Goal: Transaction & Acquisition: Purchase product/service

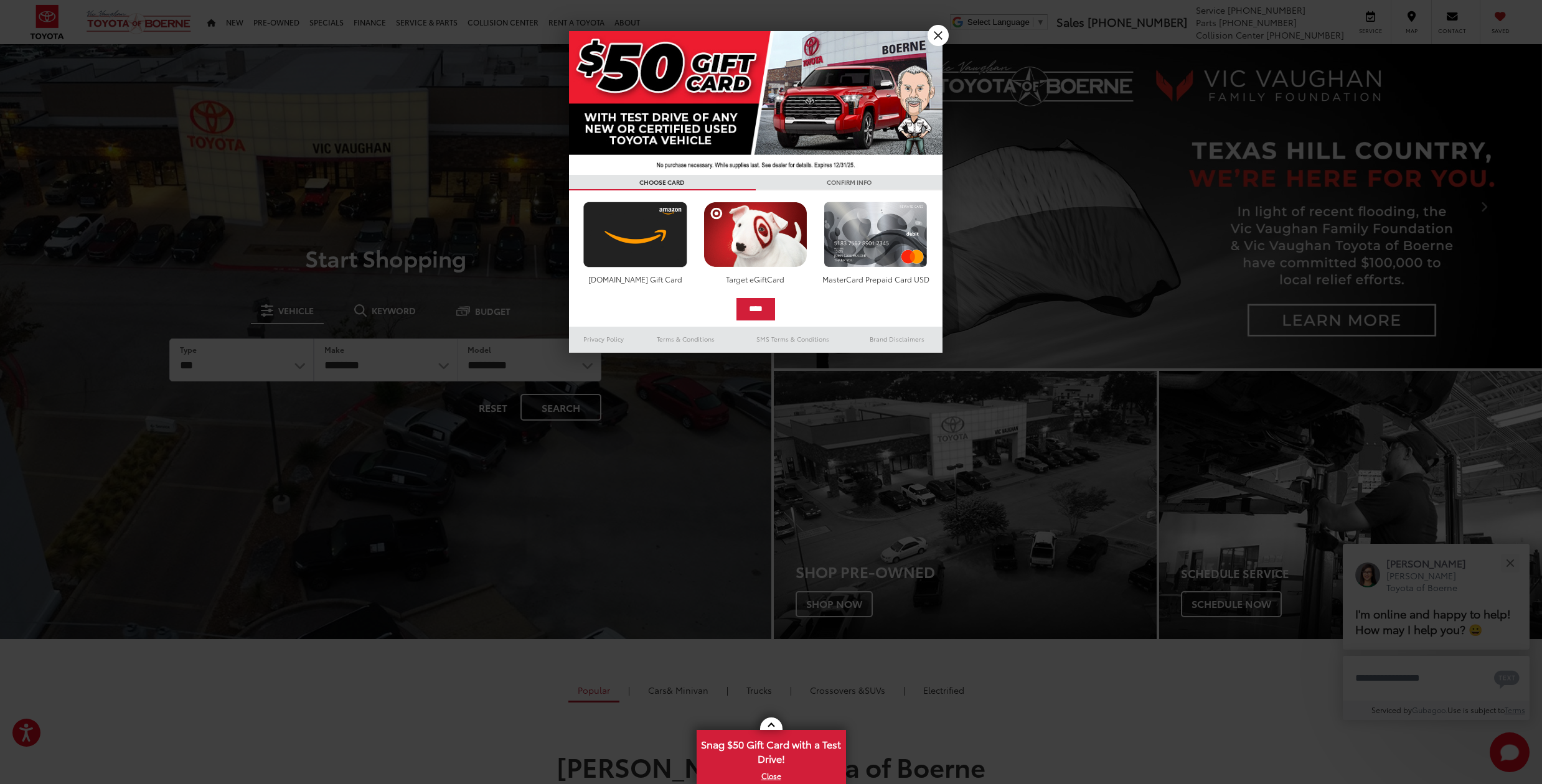
click at [938, 37] on link "X" at bounding box center [938, 35] width 21 height 21
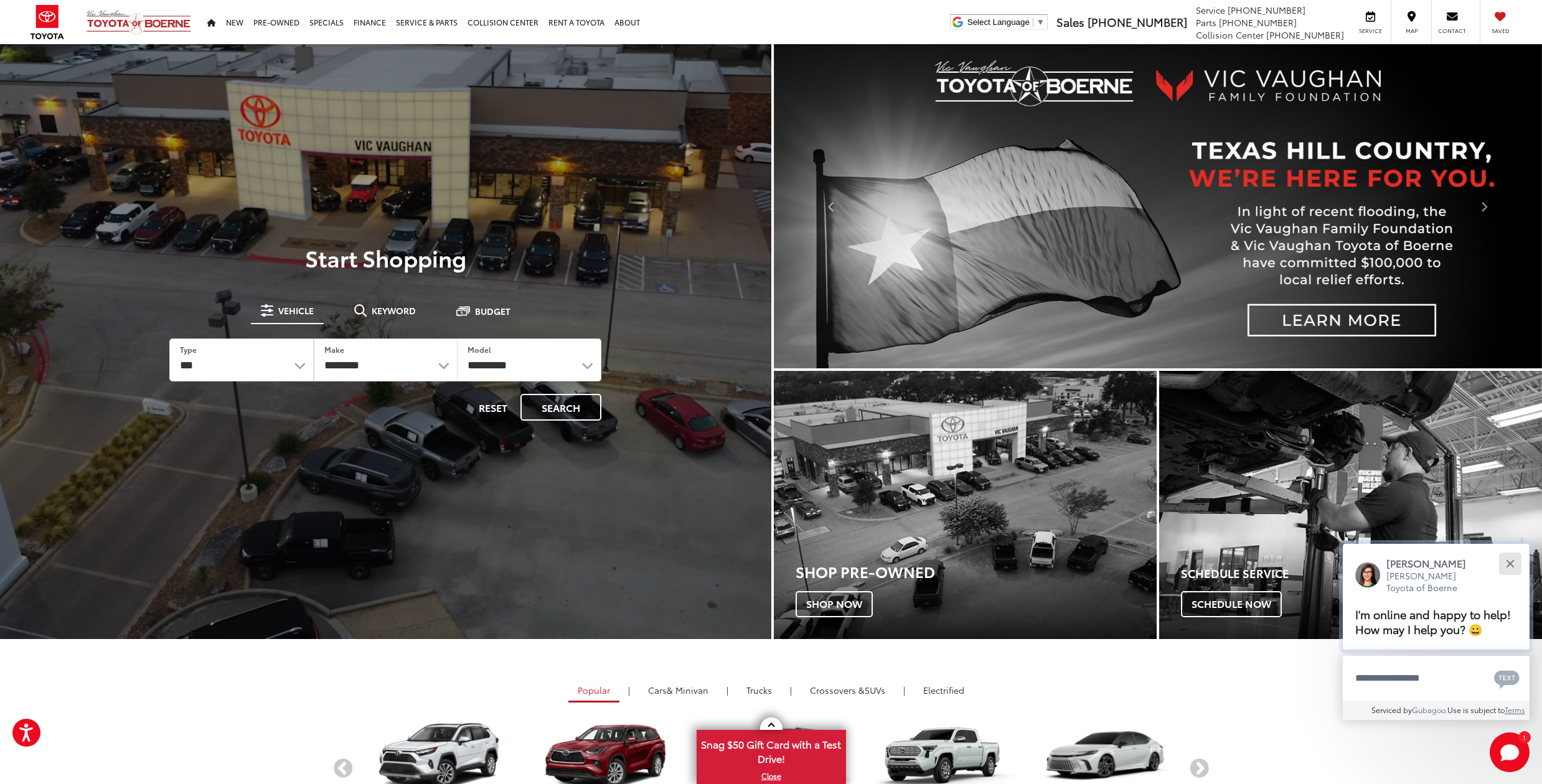
click at [1513, 551] on button "Close" at bounding box center [1510, 564] width 27 height 27
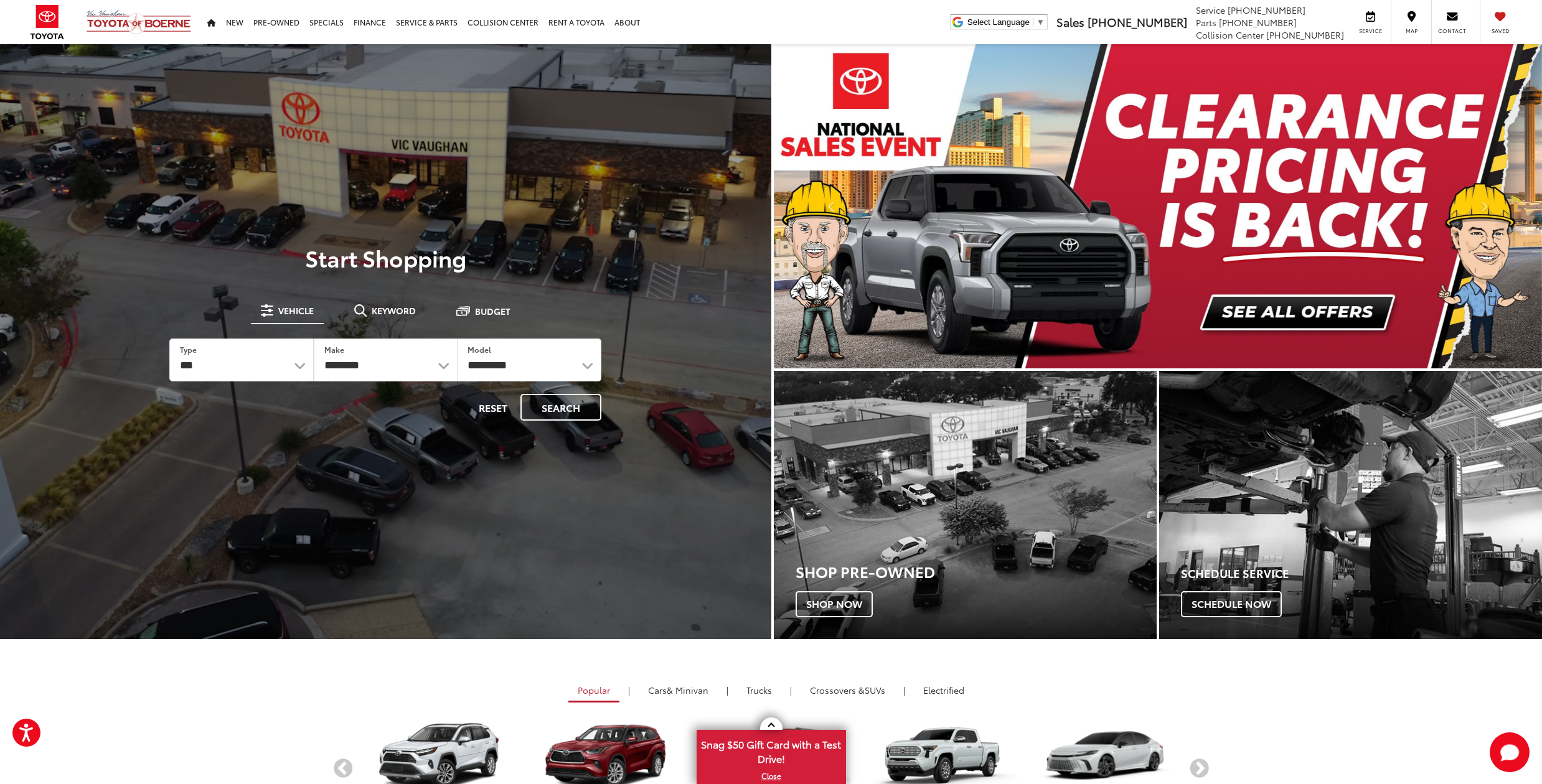
scroll to position [0, 1]
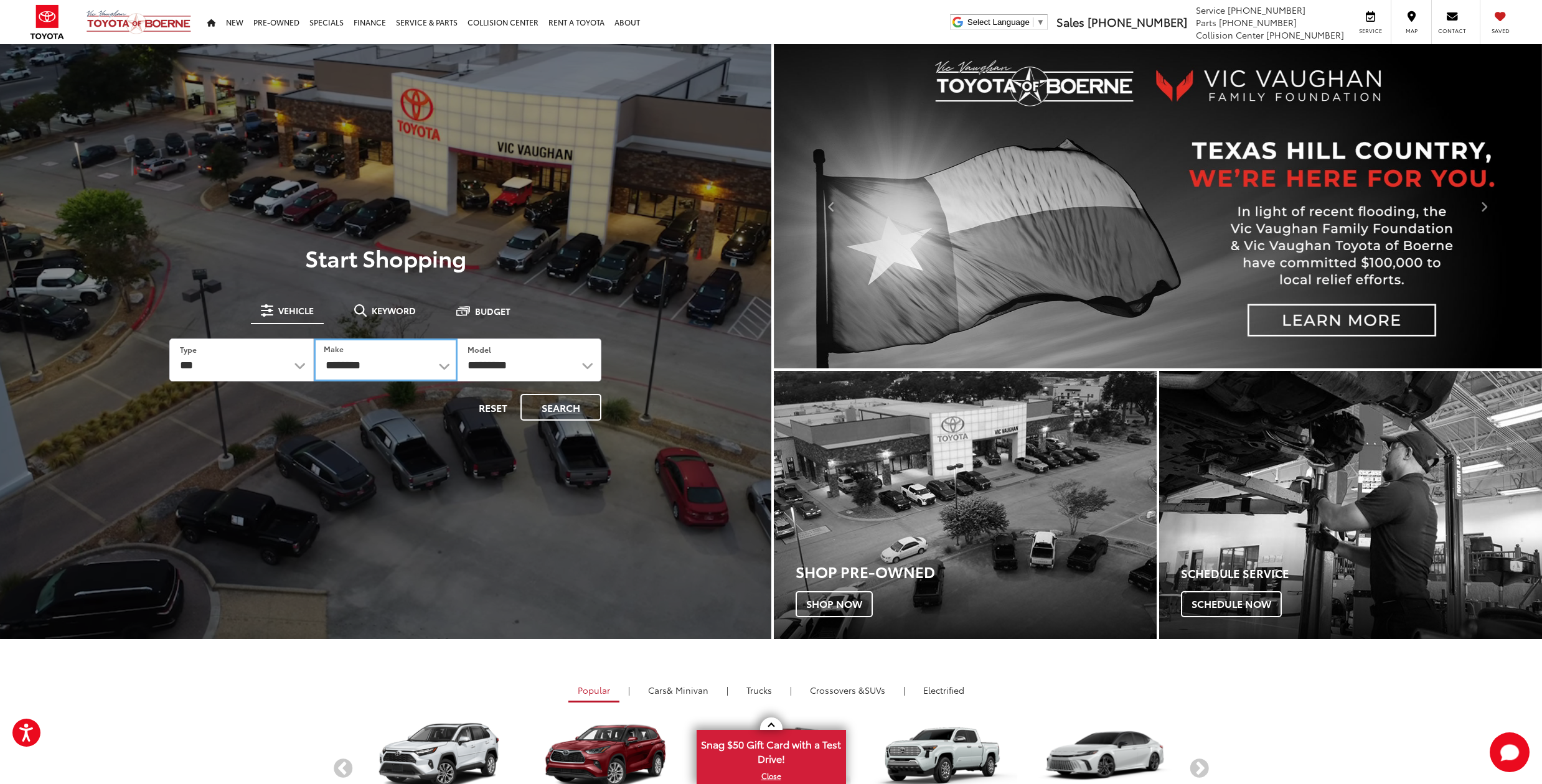
select select "******"
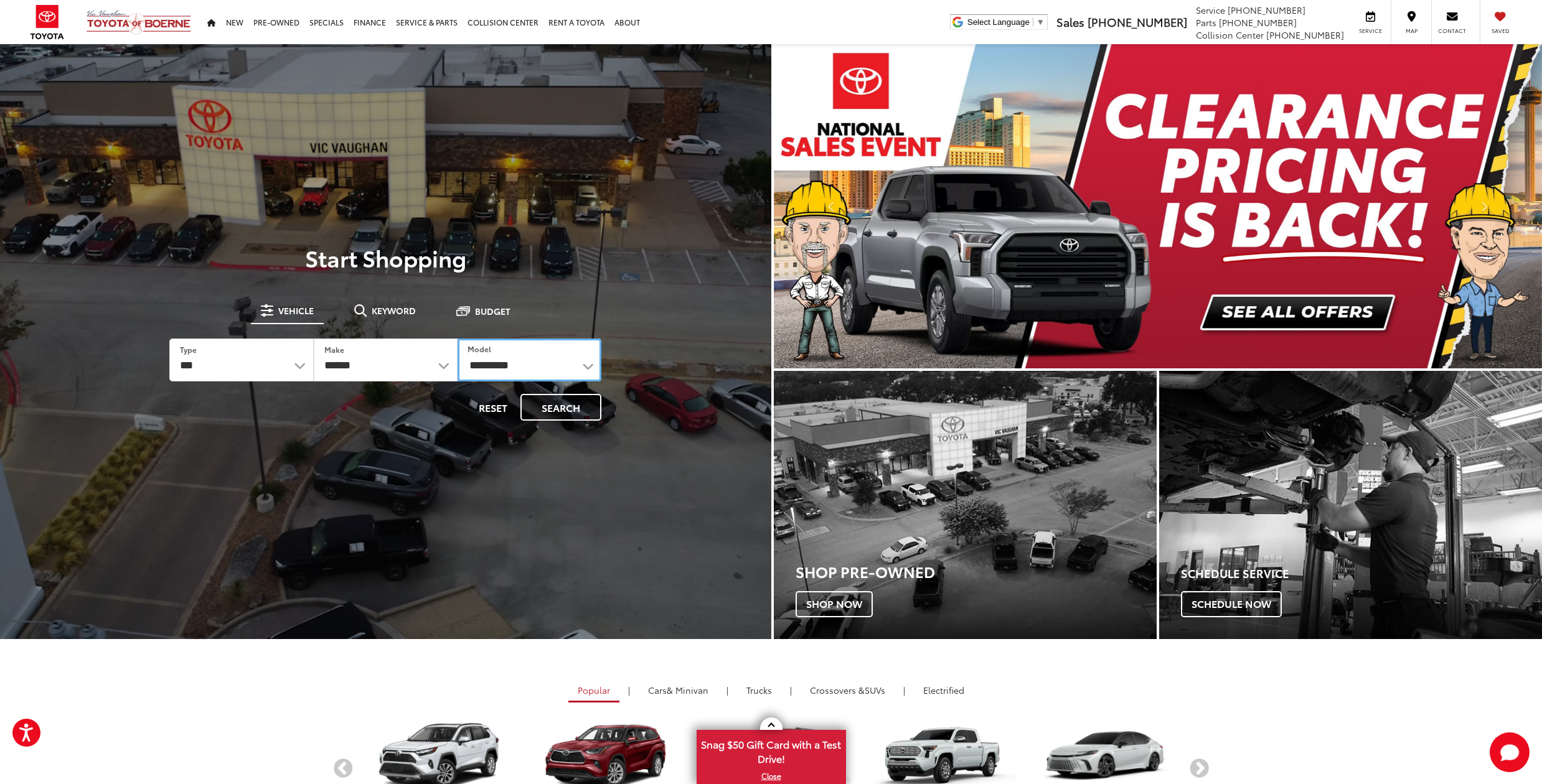
select select "*****"
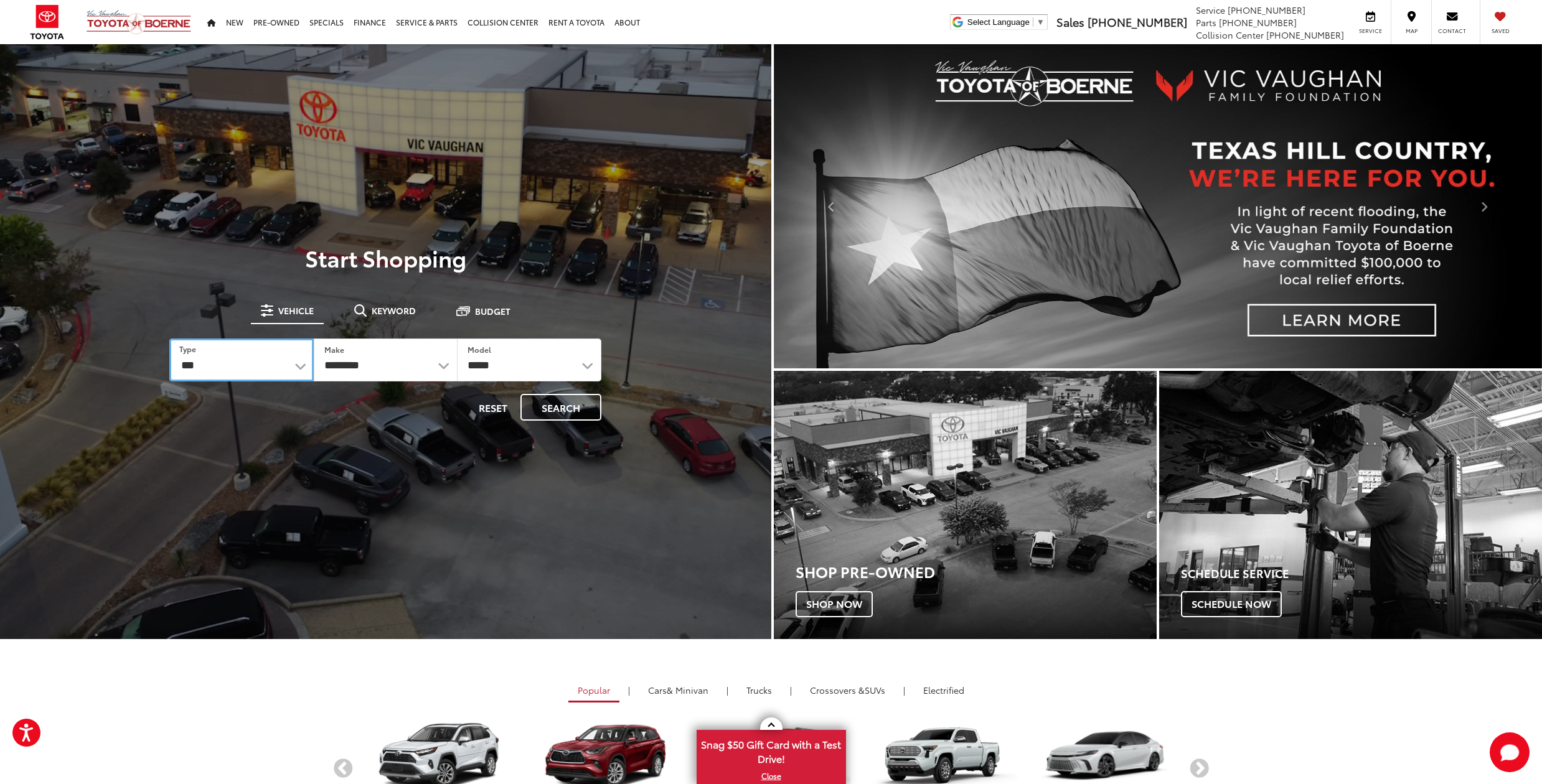
select select "******"
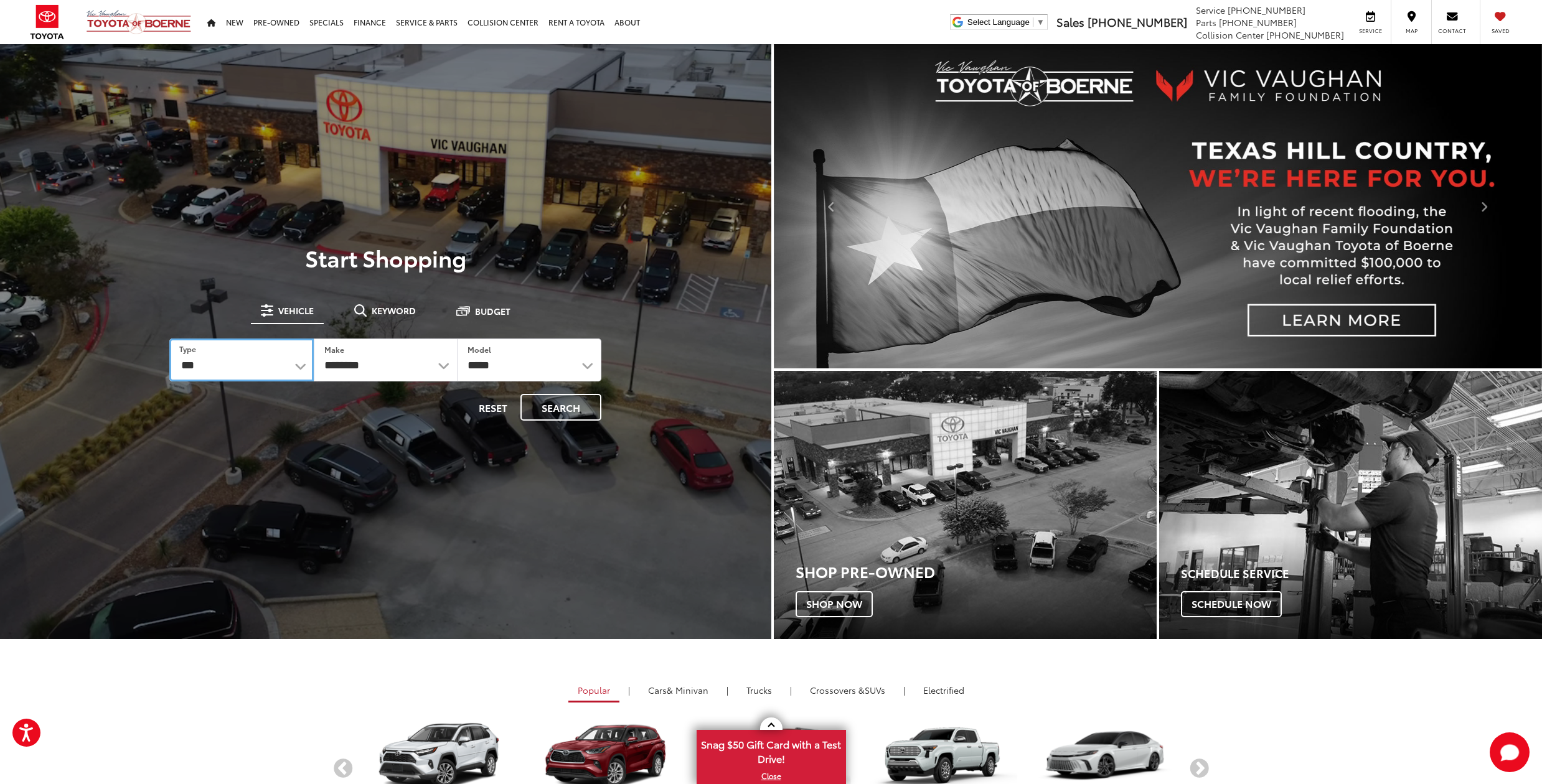
select select
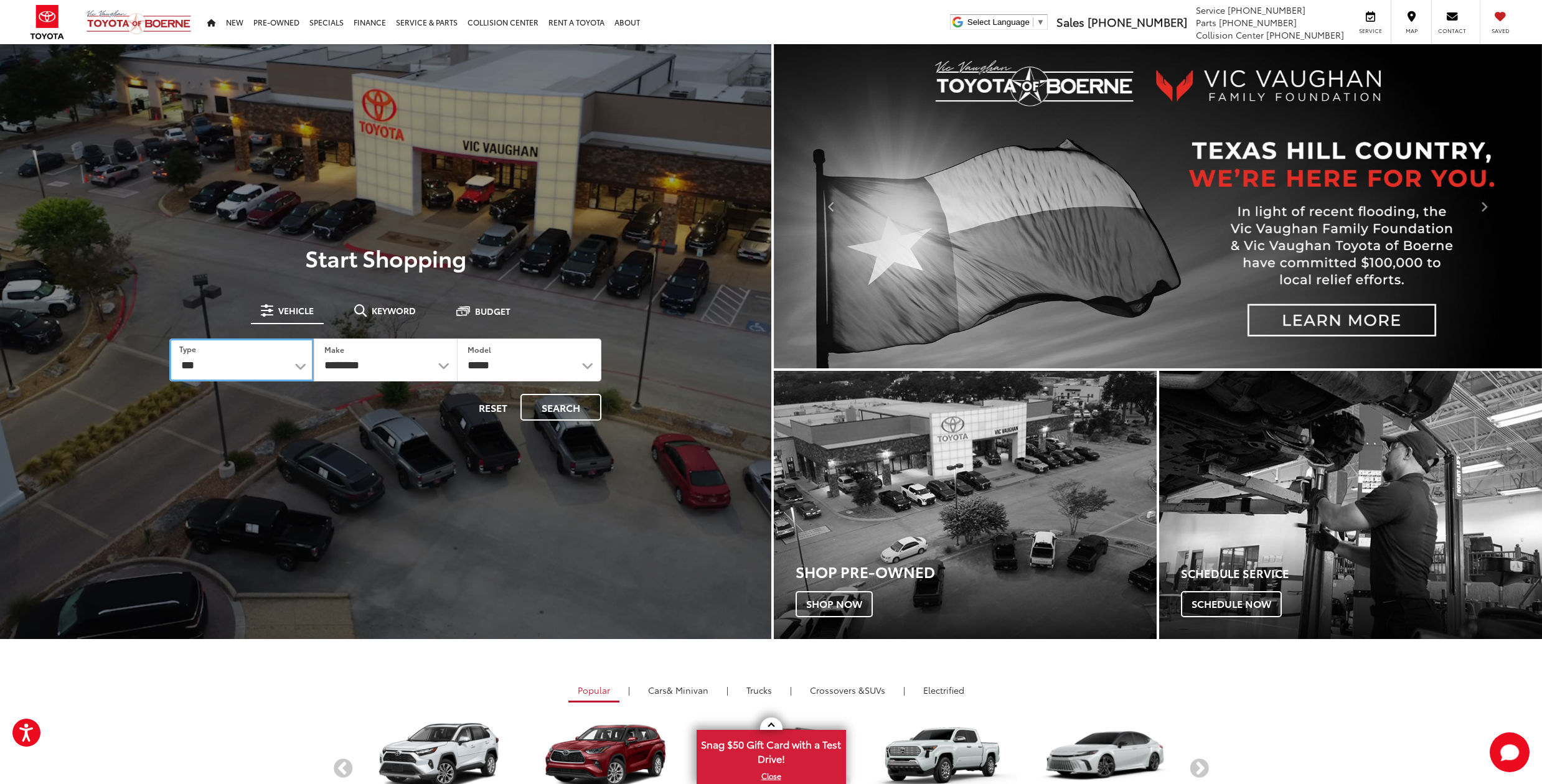
select select
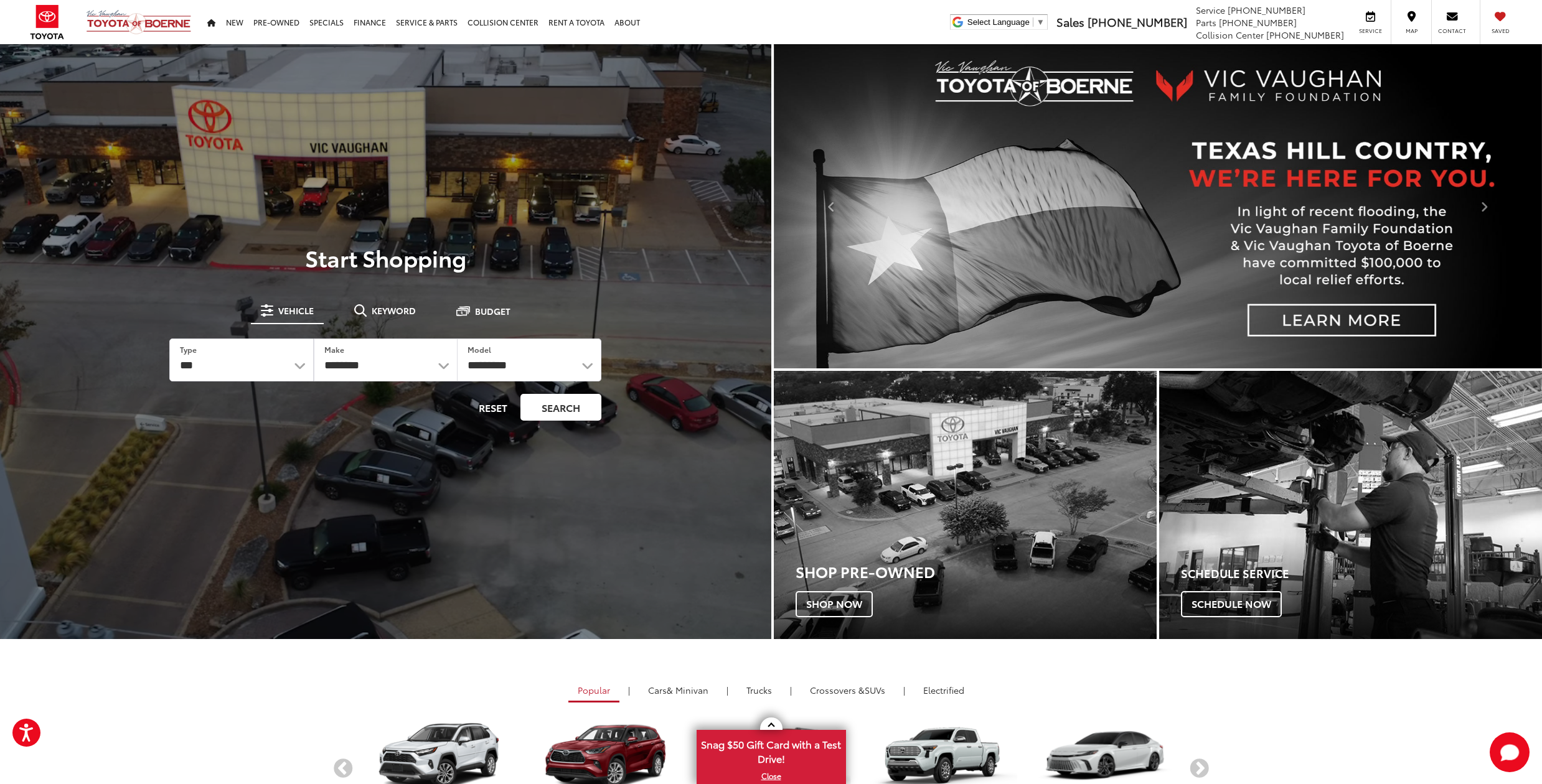
click at [544, 405] on button "Search" at bounding box center [560, 407] width 81 height 27
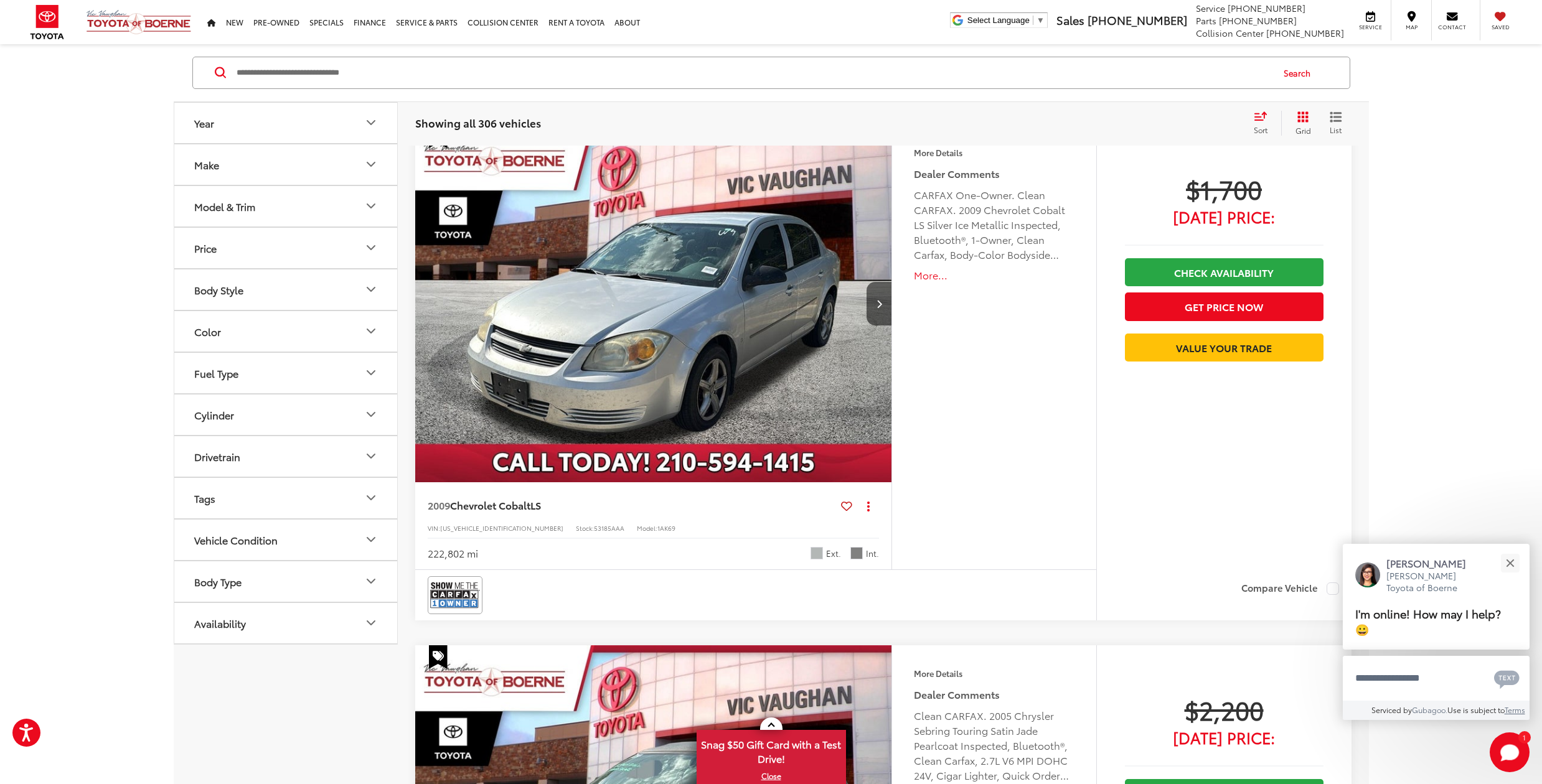
scroll to position [104, 1]
click at [370, 166] on icon "Make" at bounding box center [371, 165] width 8 height 4
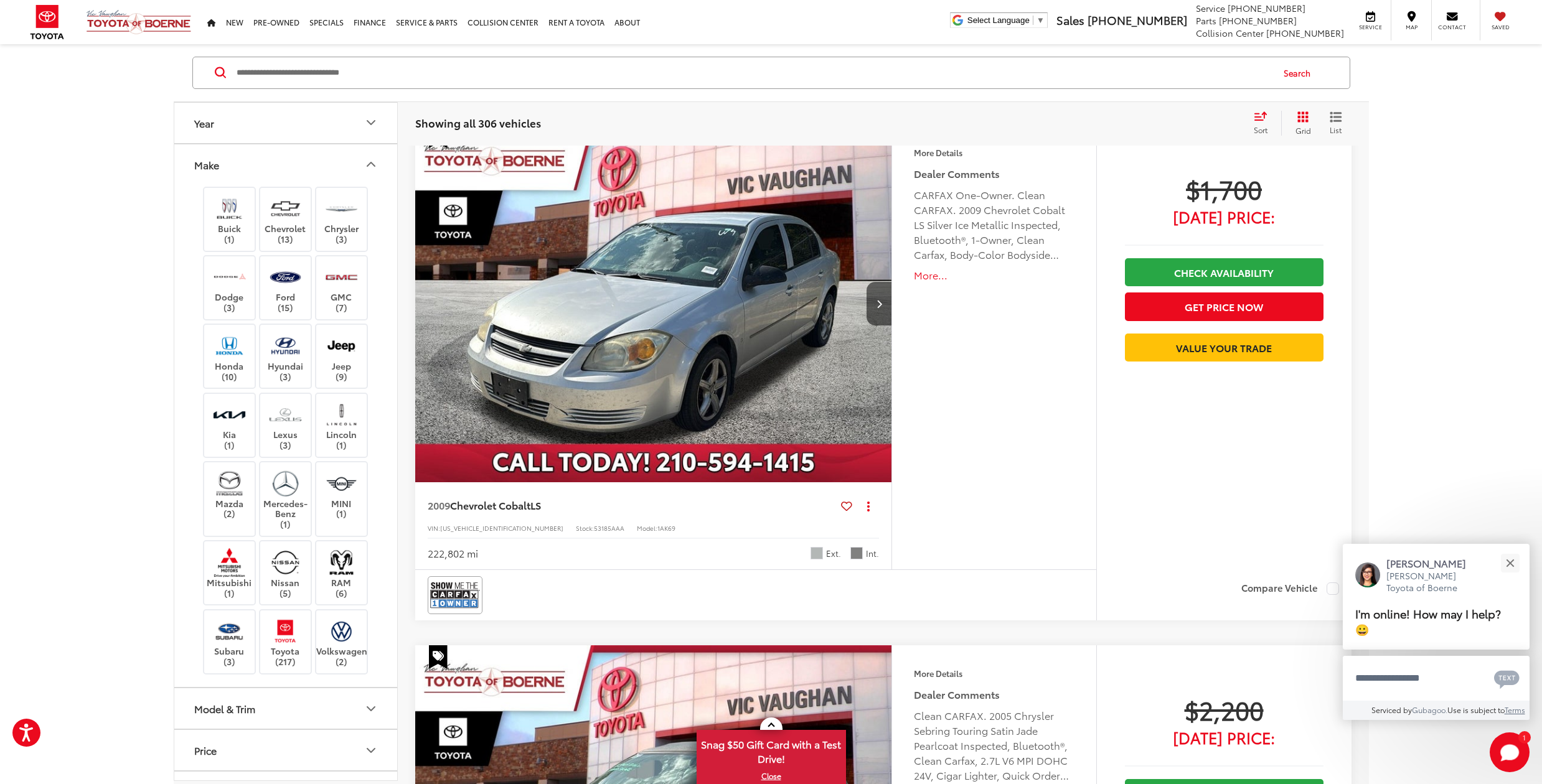
scroll to position [104, 0]
click at [288, 623] on img at bounding box center [285, 632] width 34 height 29
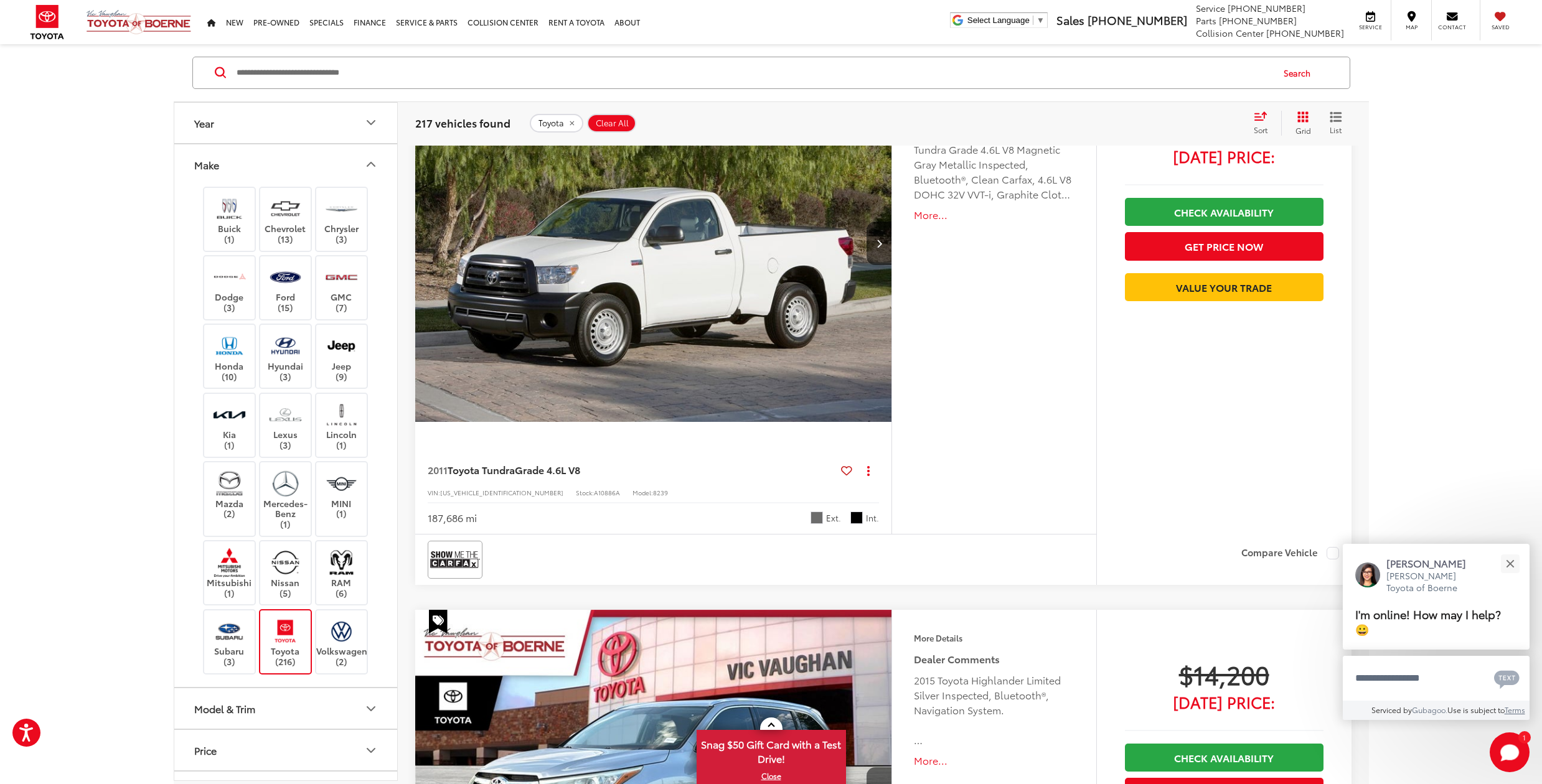
scroll to position [148, 0]
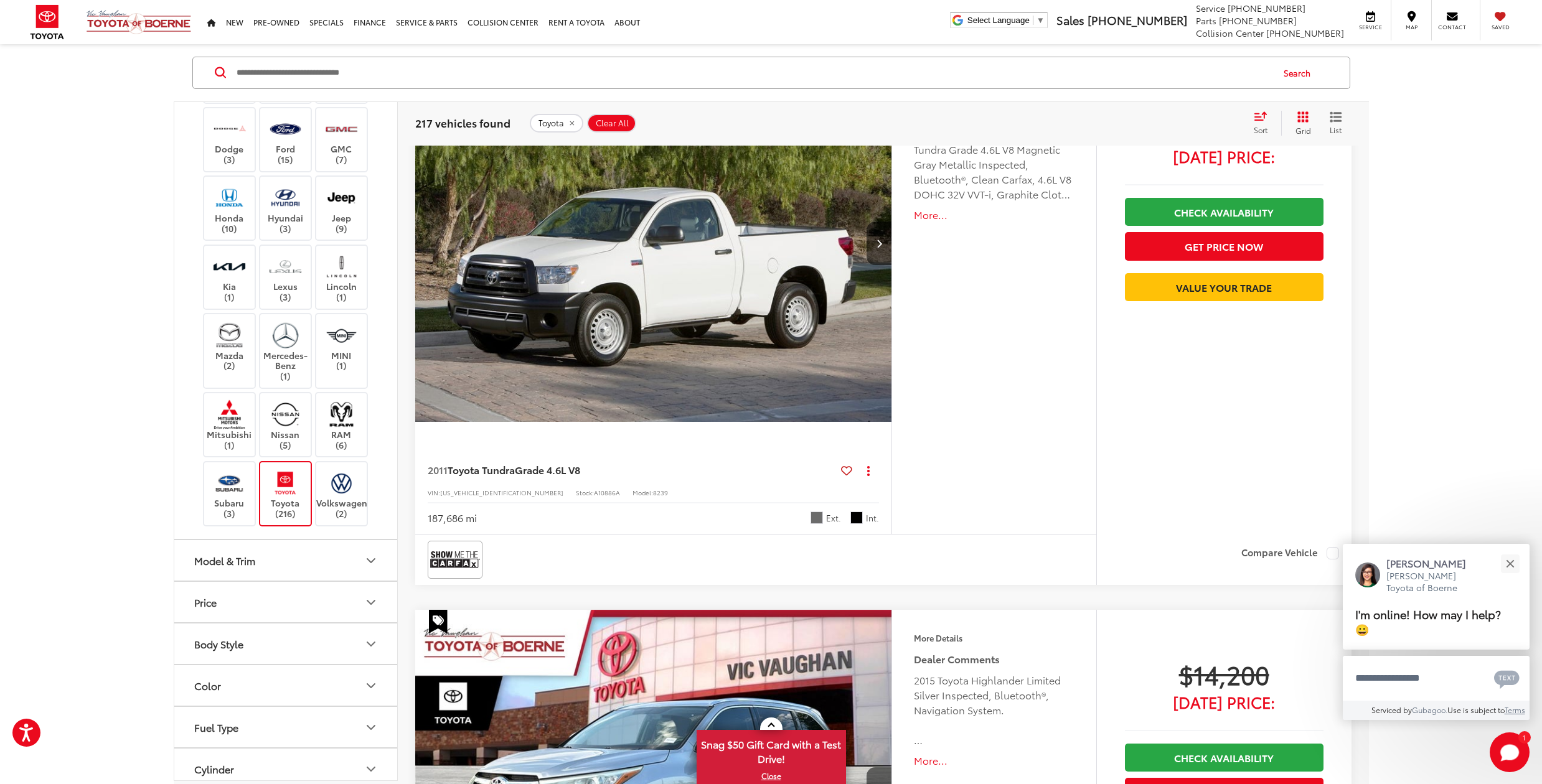
click at [371, 559] on icon "Model & Trim" at bounding box center [371, 561] width 8 height 4
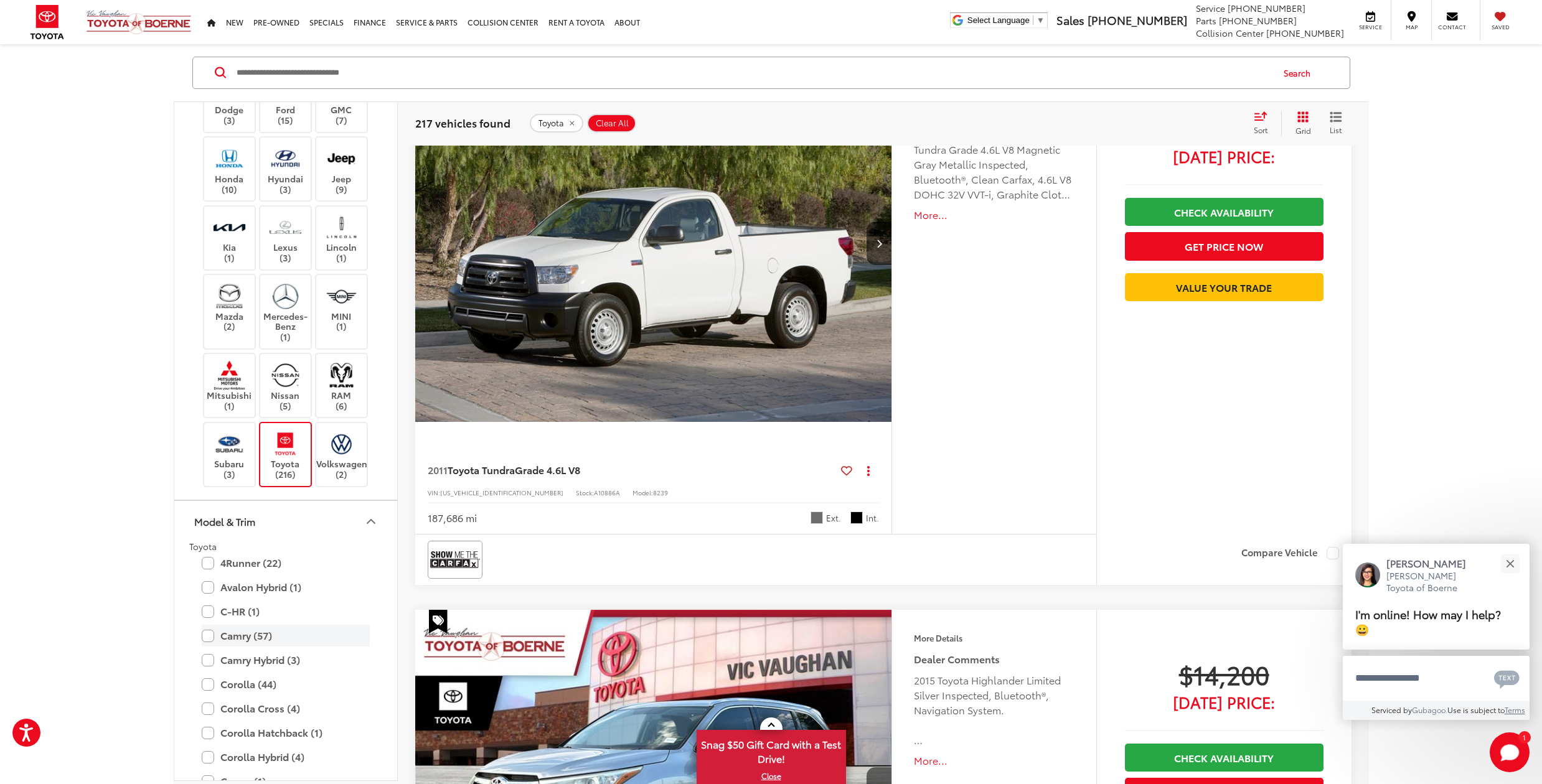
click at [208, 630] on label "Camry (57)" at bounding box center [285, 636] width 168 height 22
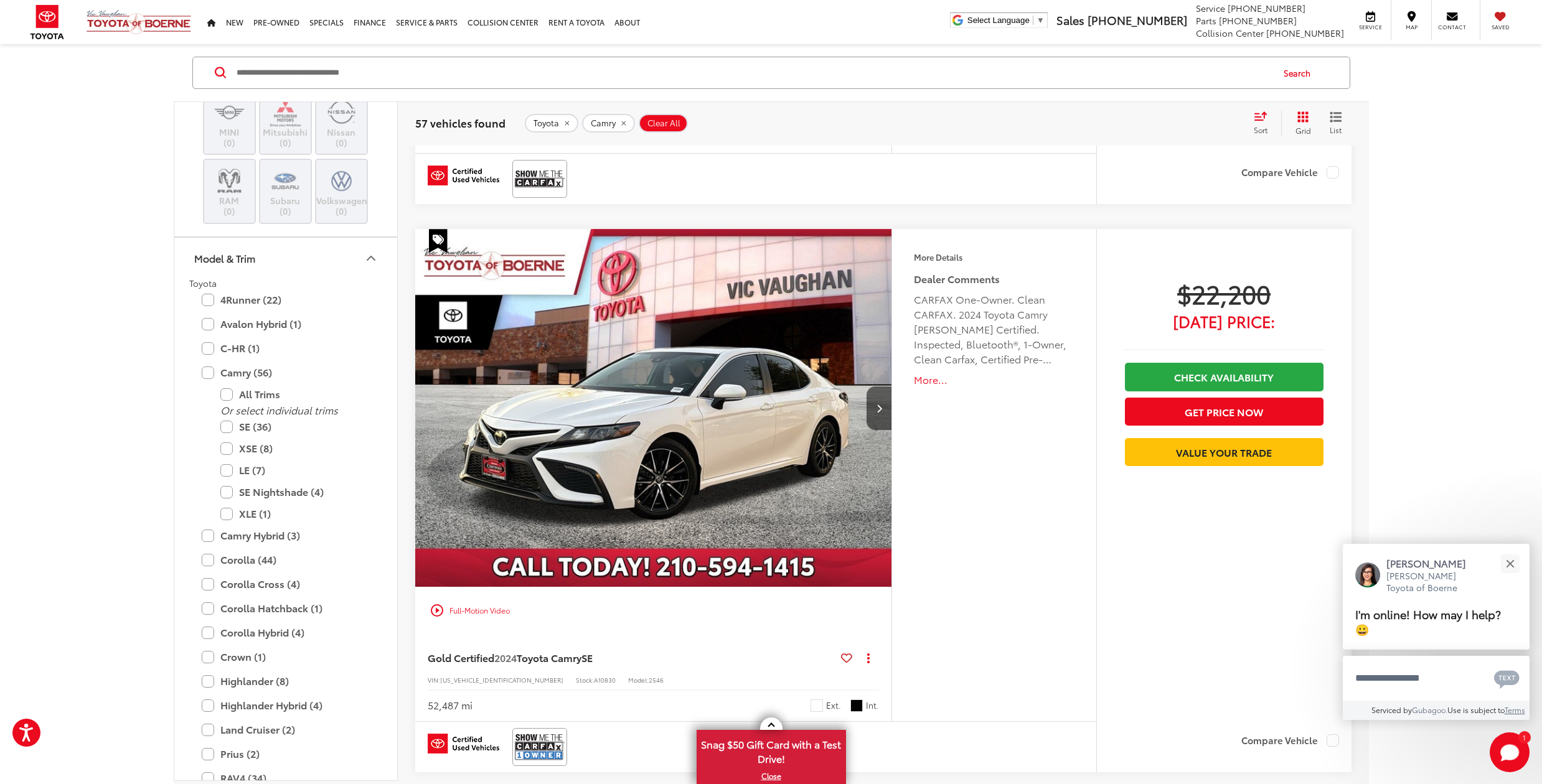
scroll to position [3974, 0]
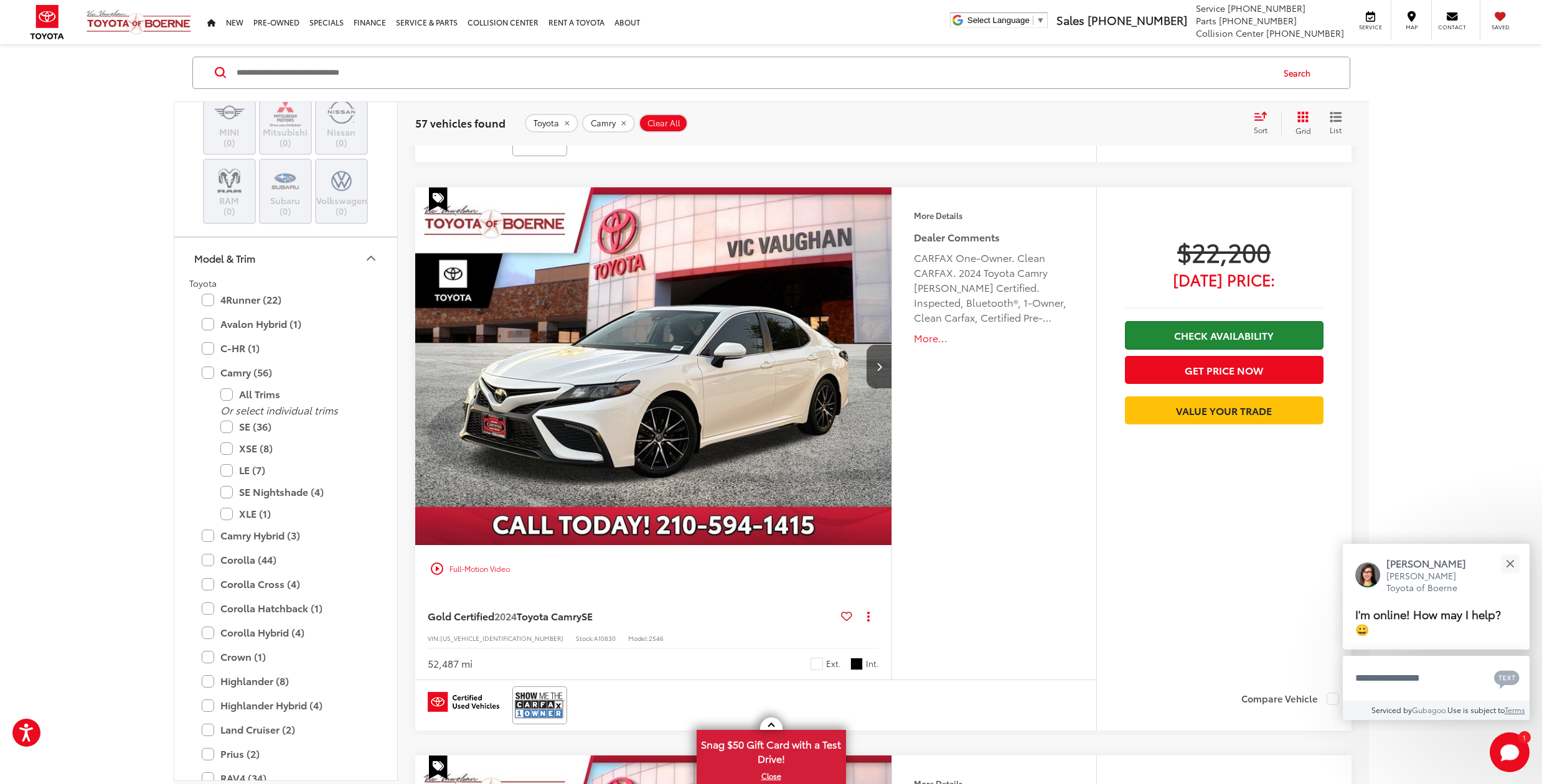
click at [1207, 334] on link "Check Availability" at bounding box center [1224, 335] width 198 height 28
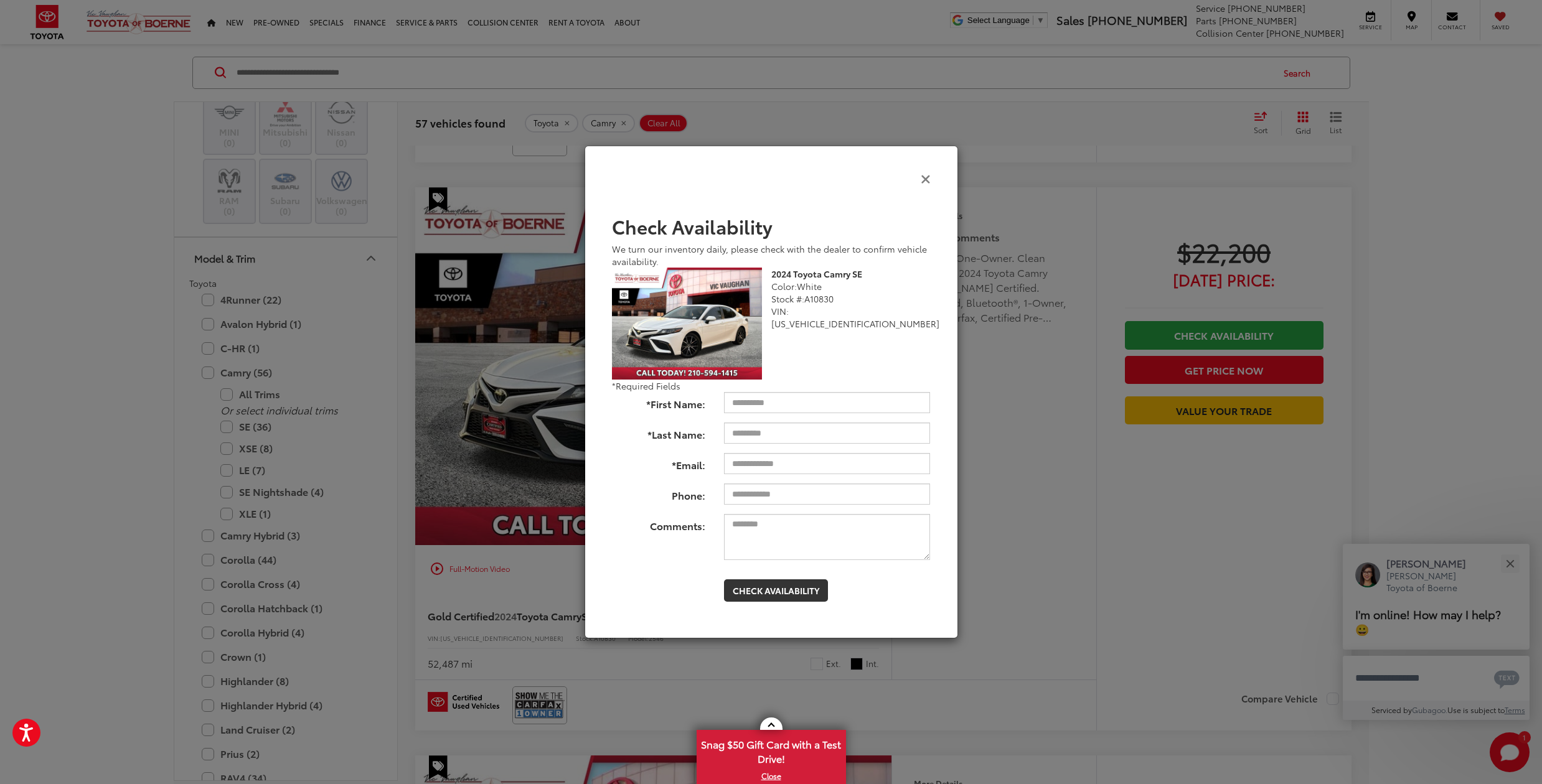
click at [924, 178] on icon "Close" at bounding box center [926, 178] width 10 height 13
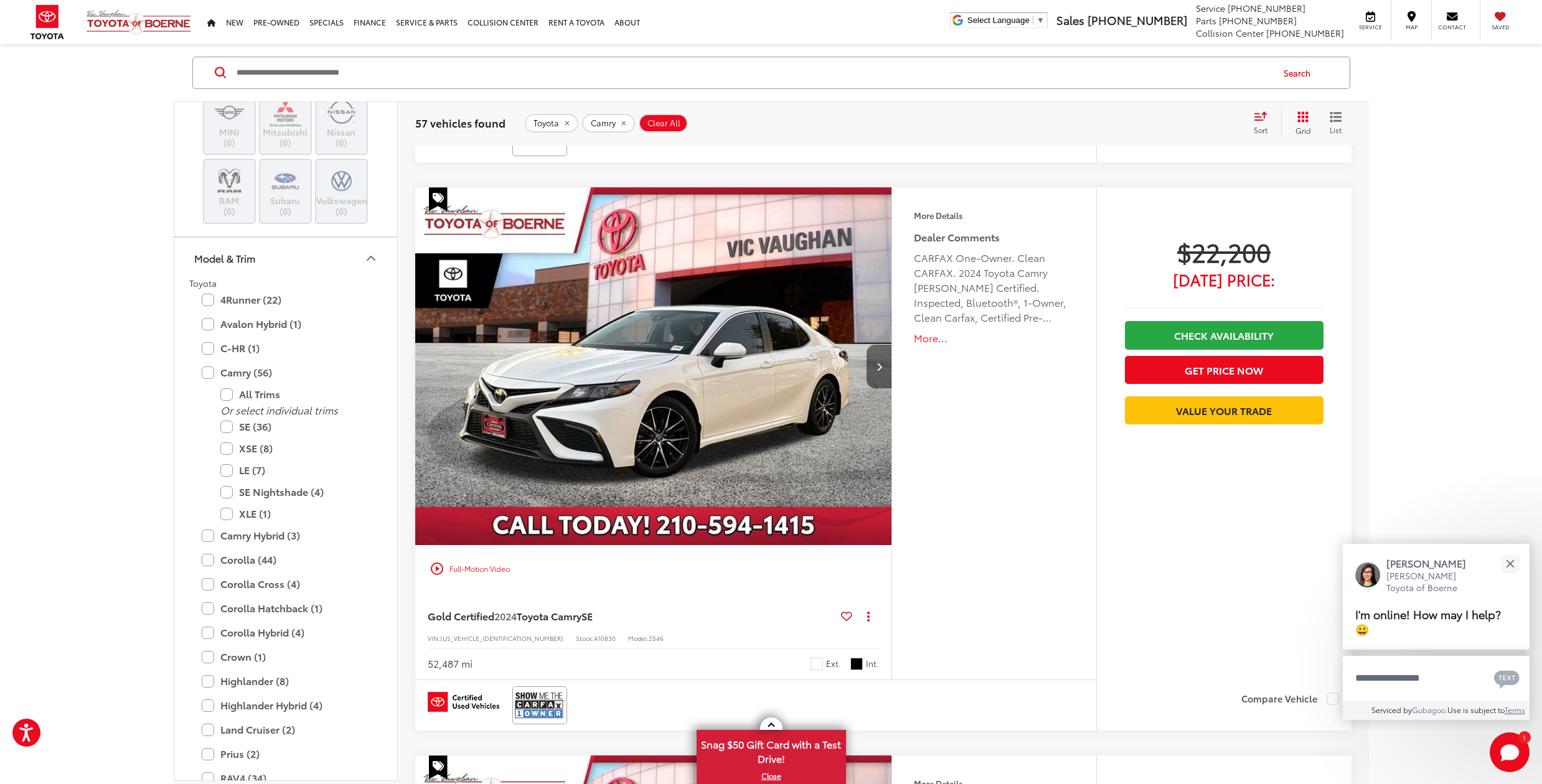
click at [878, 362] on icon "Next image" at bounding box center [879, 367] width 6 height 9
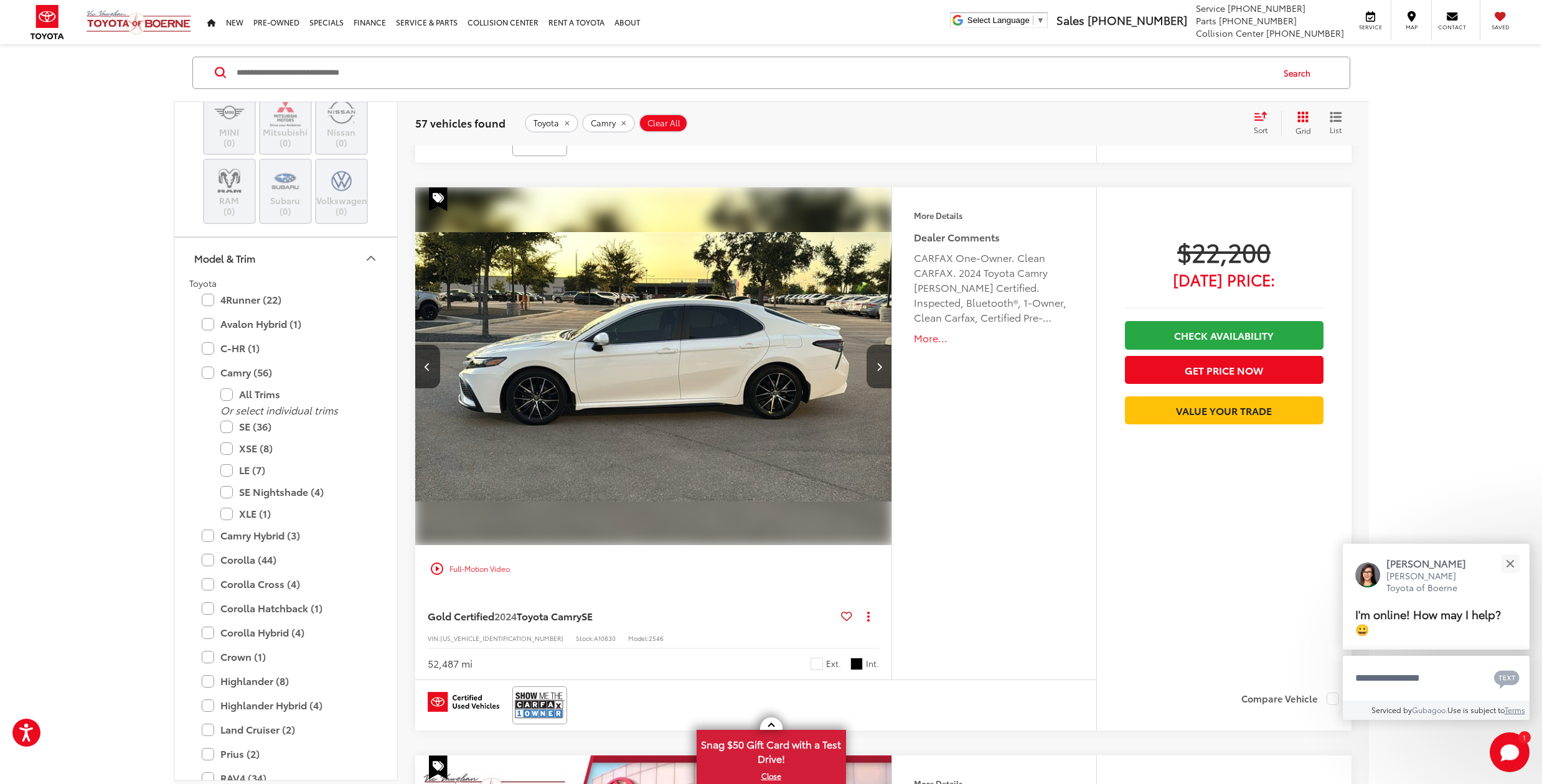
click at [878, 362] on icon "Next image" at bounding box center [879, 367] width 6 height 9
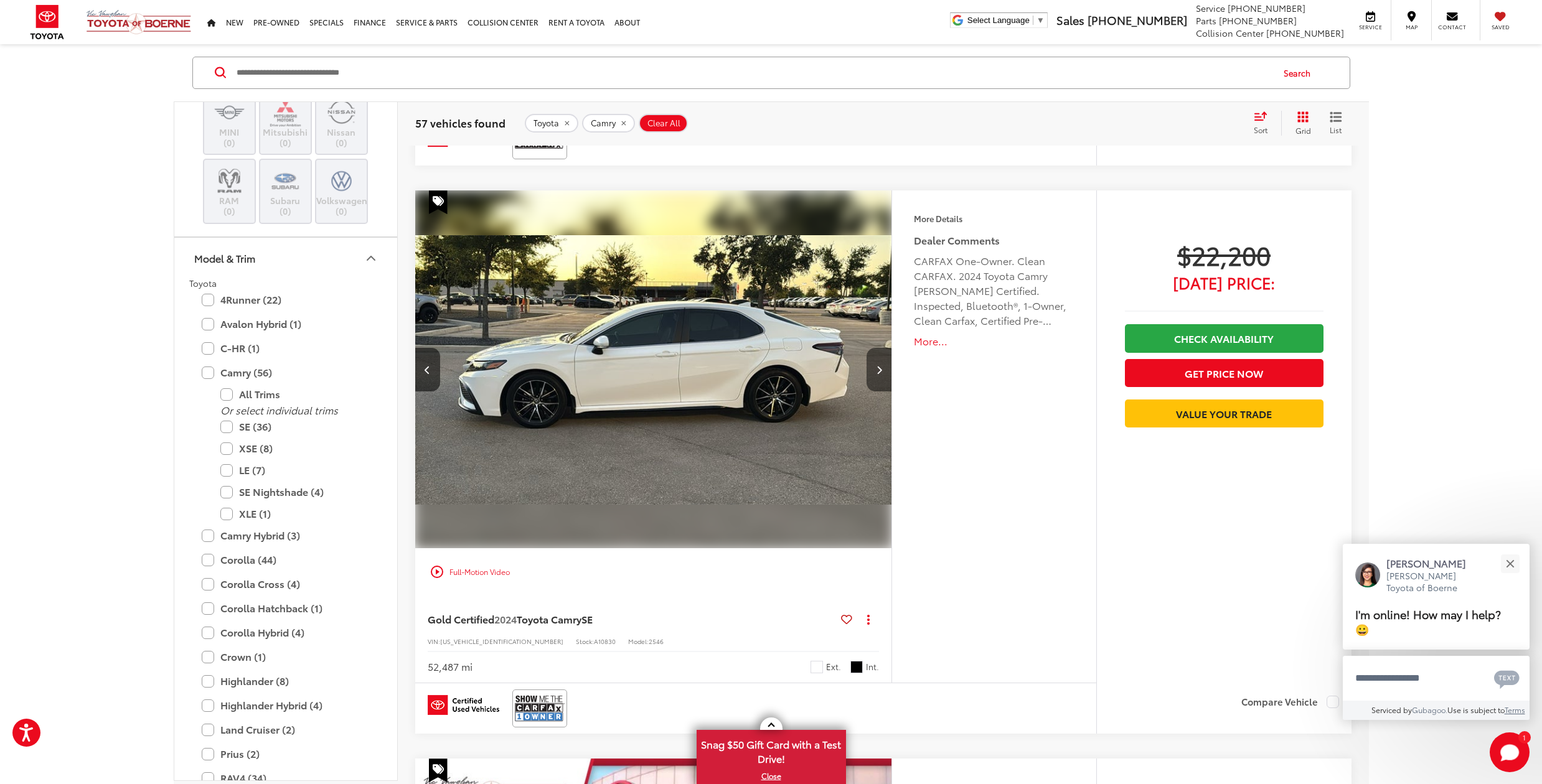
scroll to position [0, 957]
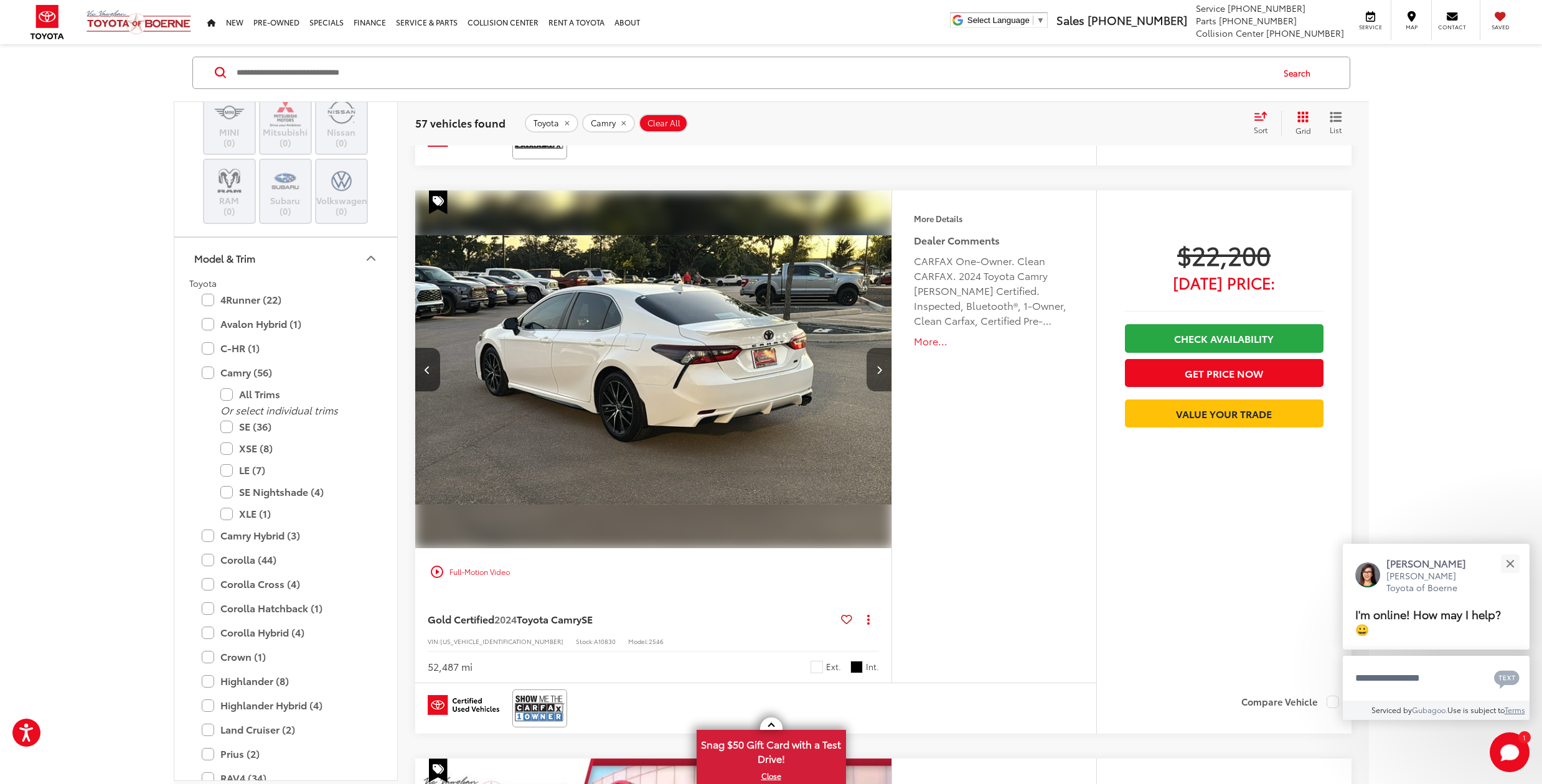
click at [878, 365] on icon "Next image" at bounding box center [879, 370] width 6 height 9
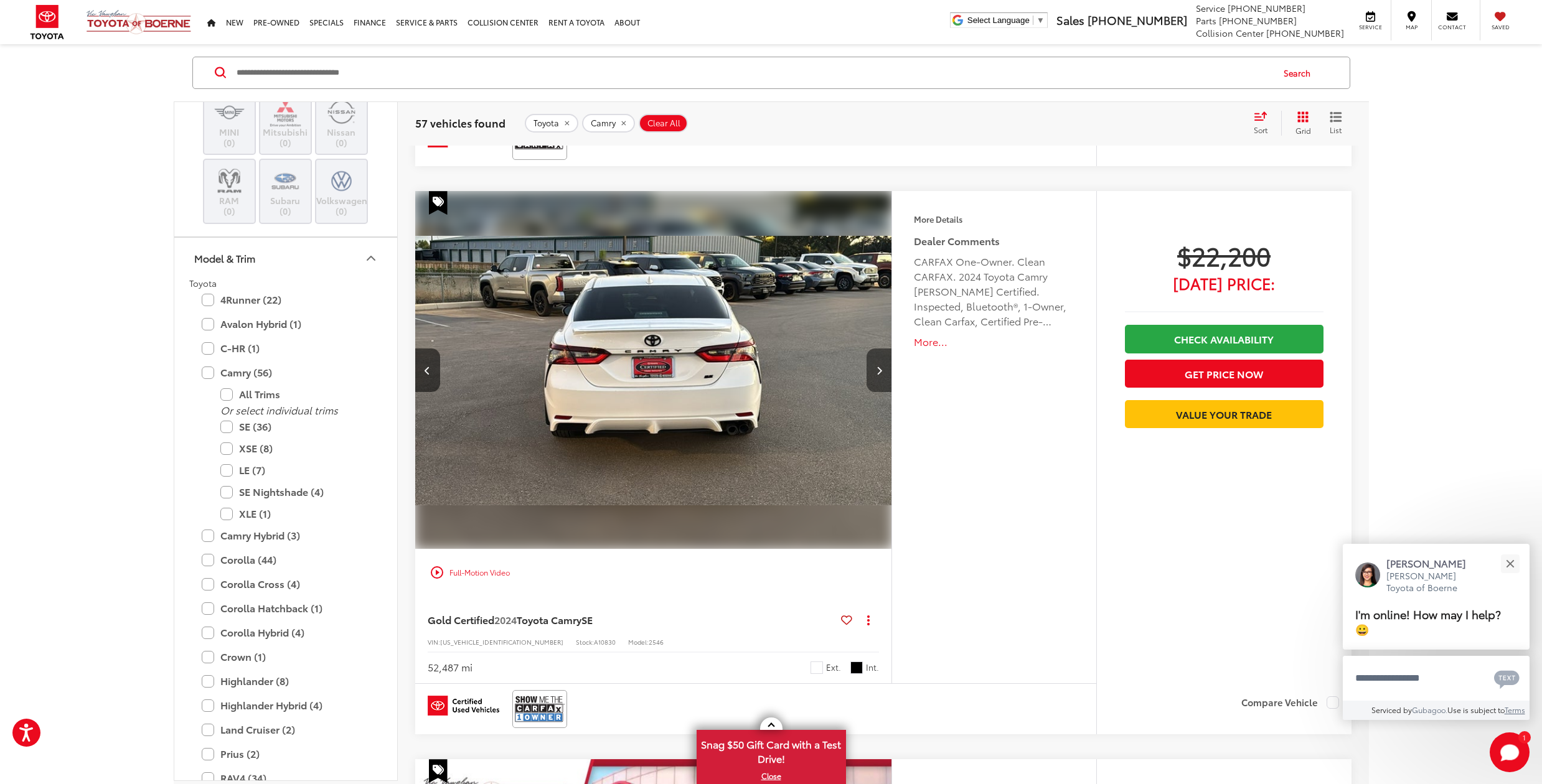
click at [878, 361] on button "Next image" at bounding box center [879, 370] width 25 height 44
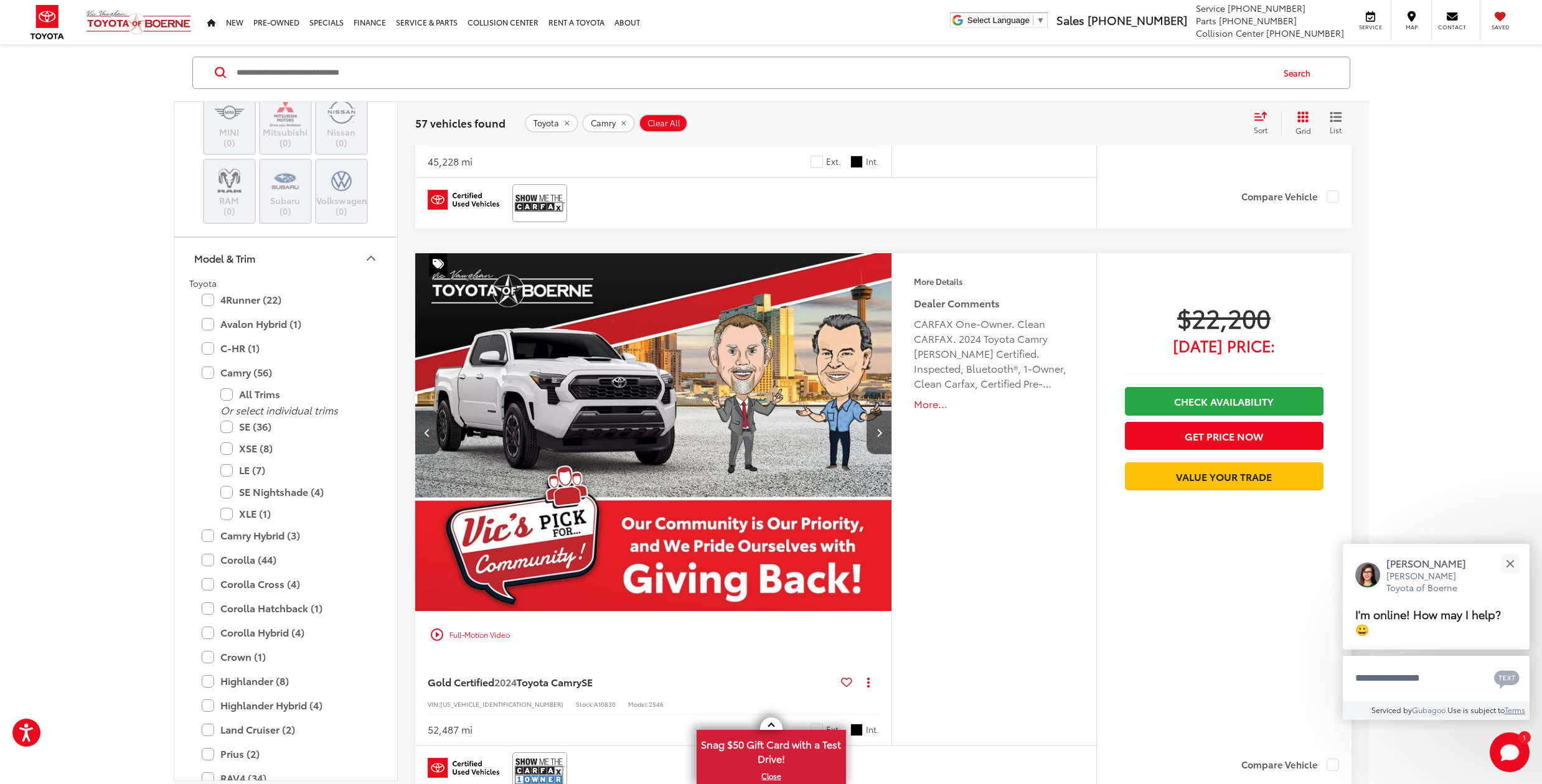
scroll to position [3904, 1]
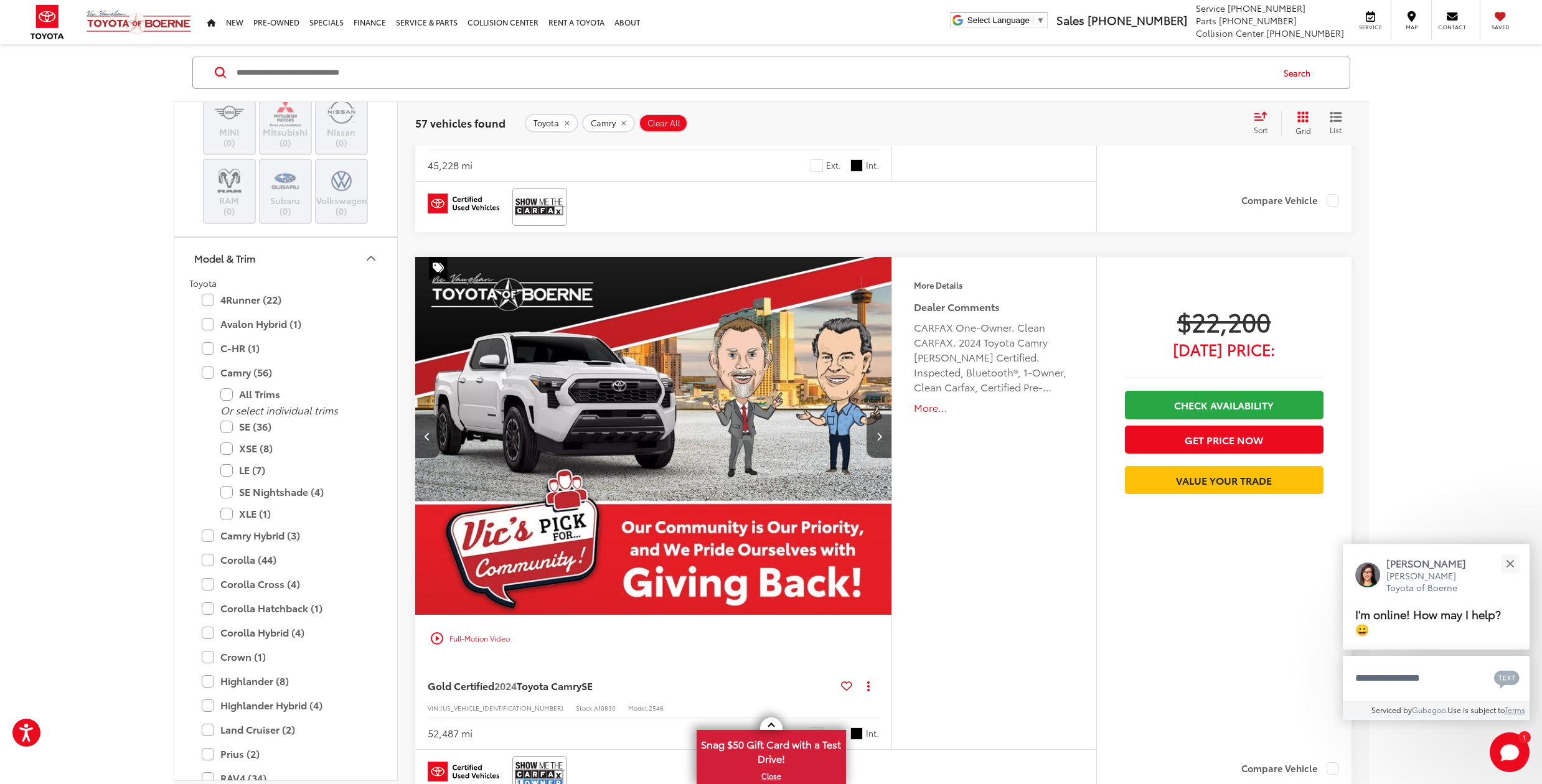
click at [926, 401] on button "More..." at bounding box center [994, 408] width 160 height 15
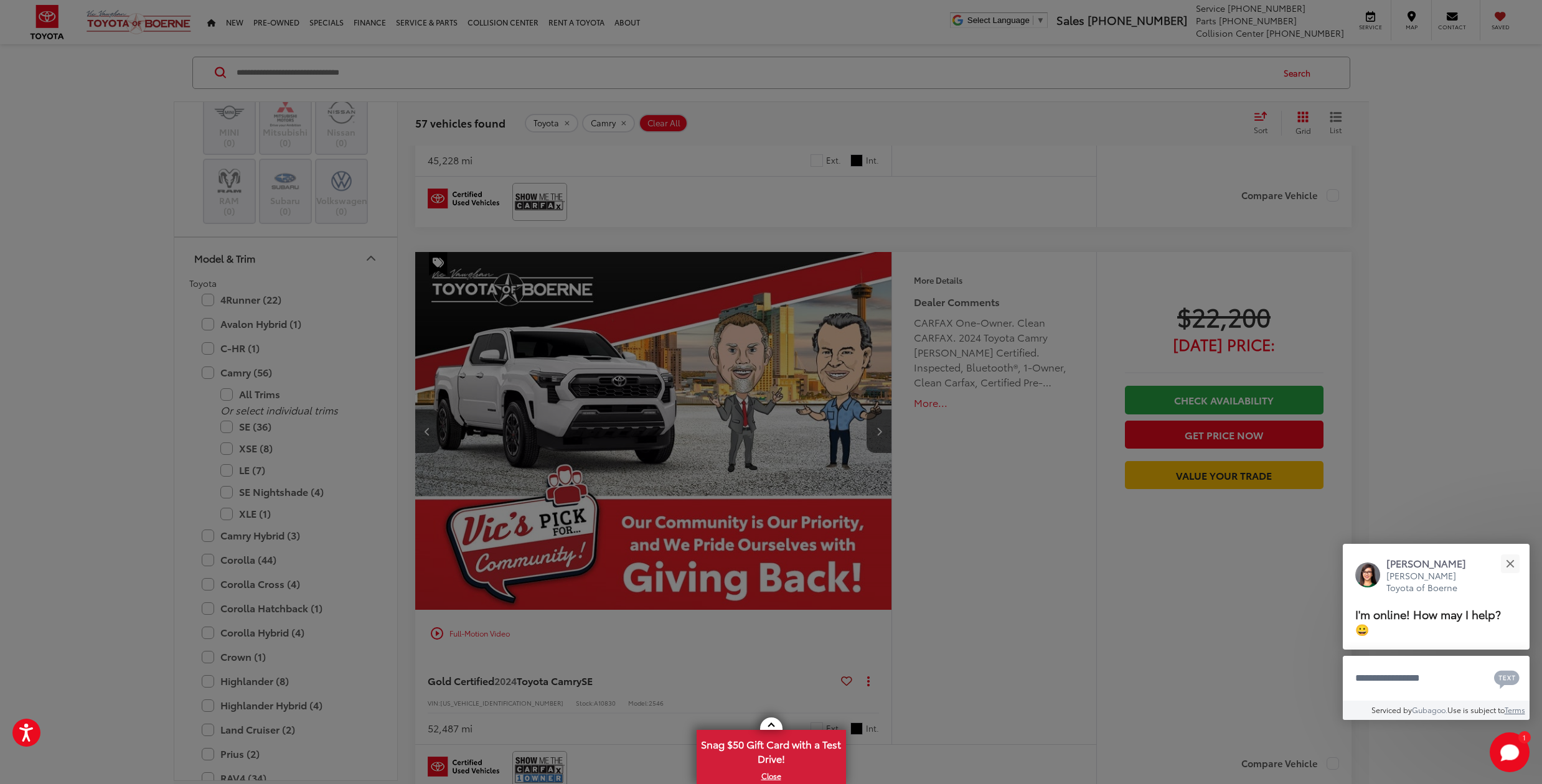
scroll to position [3913, 0]
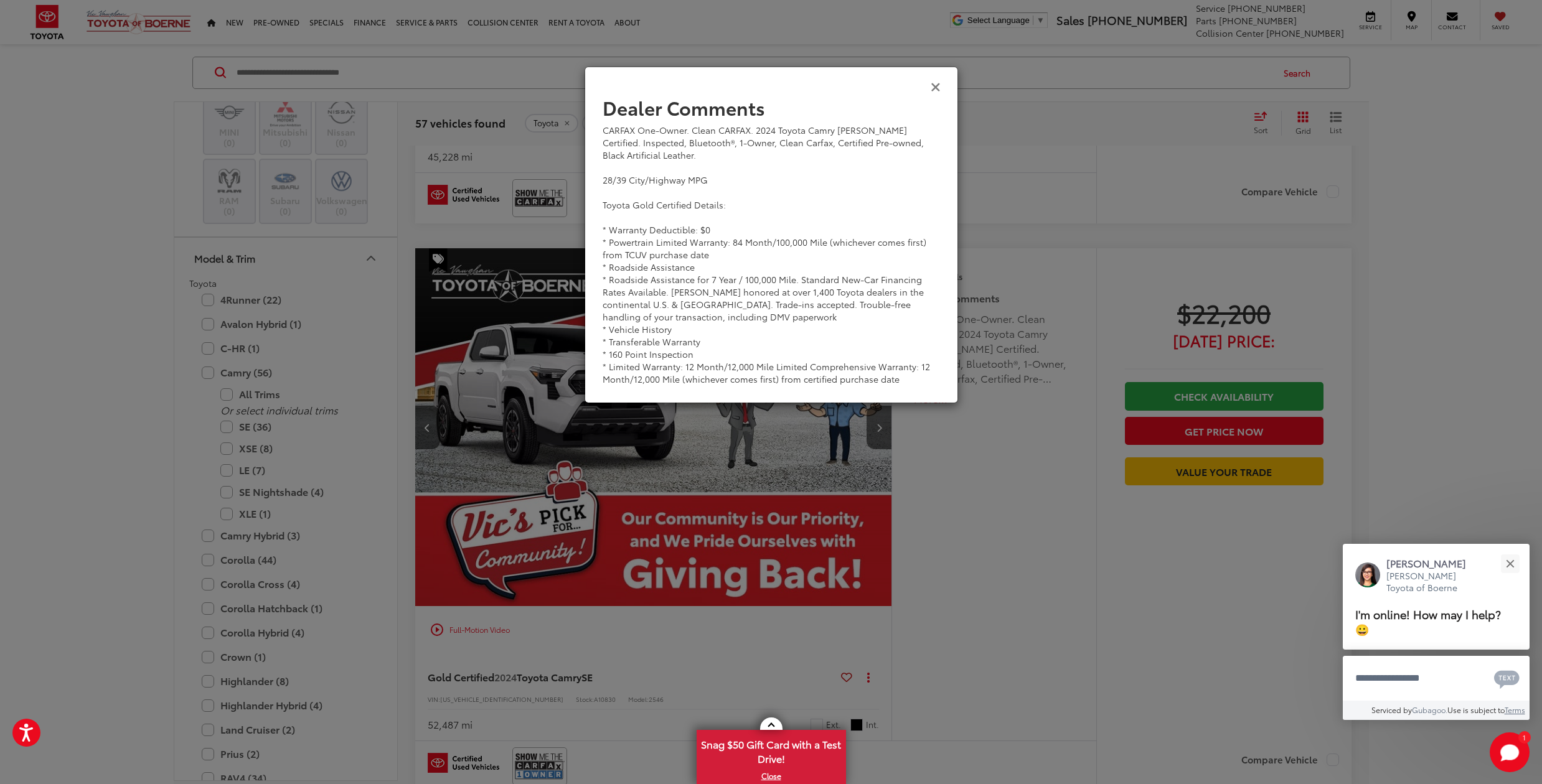
click at [935, 88] on icon "Close" at bounding box center [936, 86] width 10 height 13
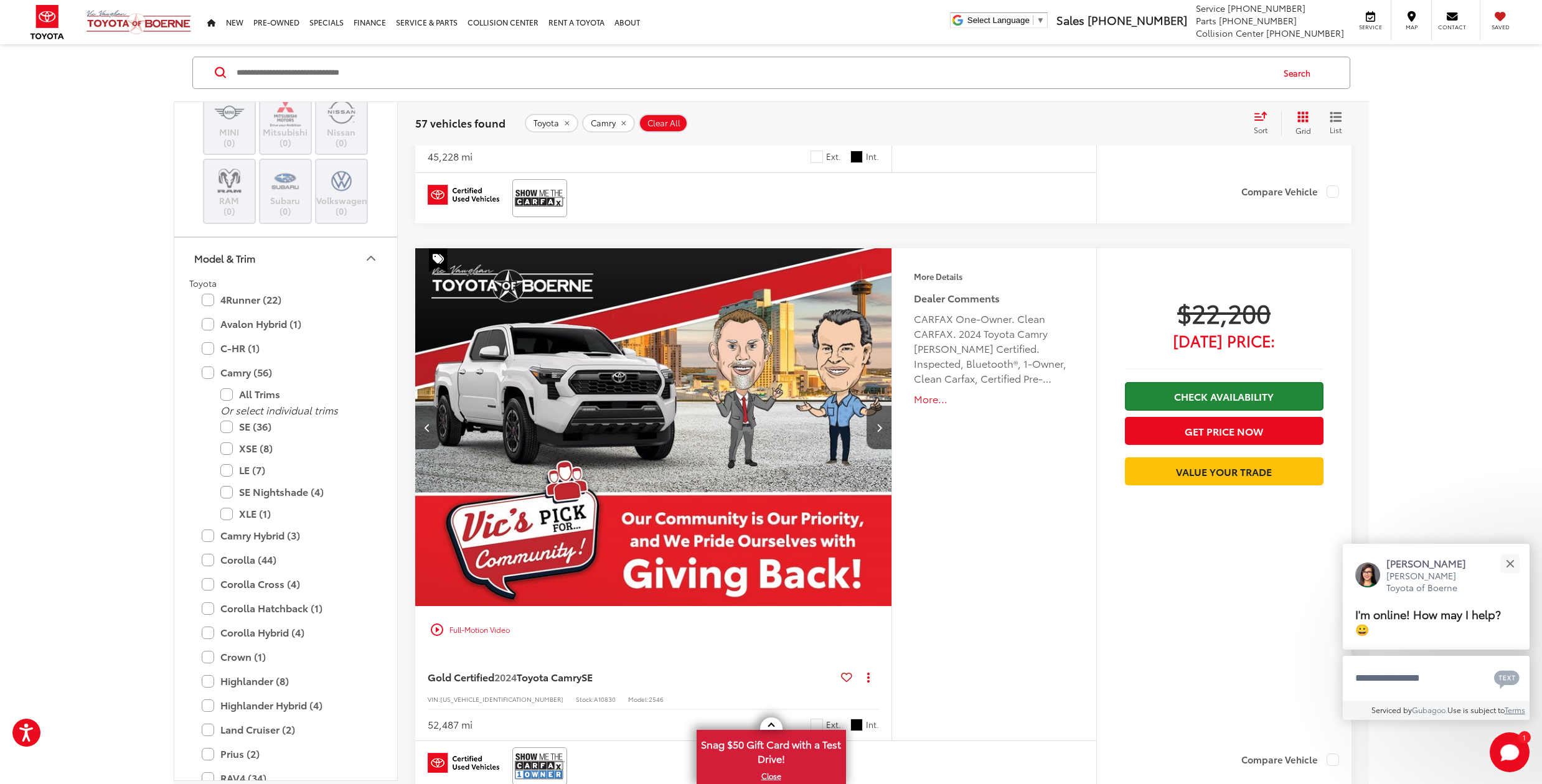
click at [1189, 391] on link "Check Availability" at bounding box center [1224, 396] width 198 height 28
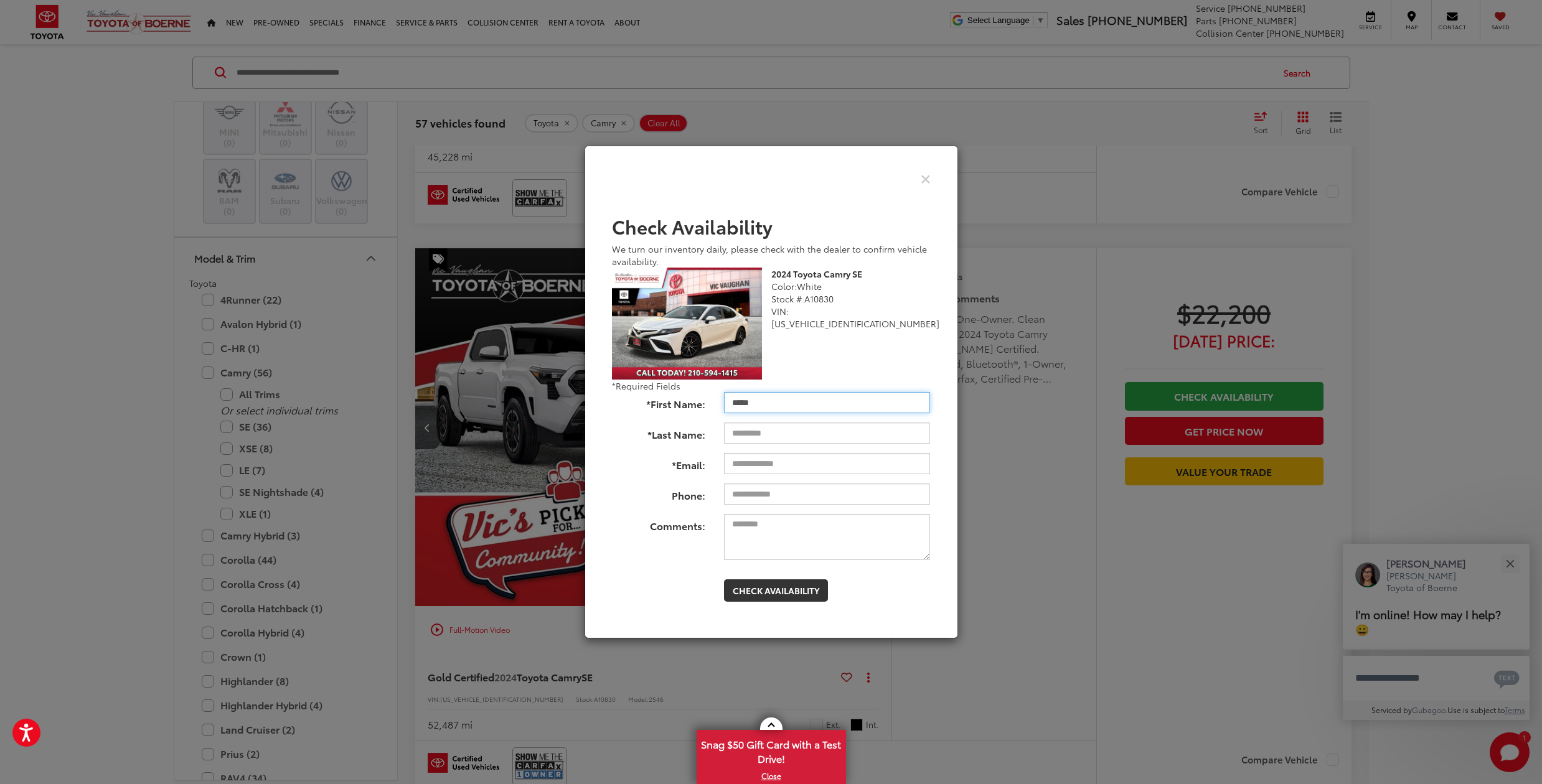
type input "*****"
type input "**********"
click at [748, 531] on textarea "Comments:" at bounding box center [827, 537] width 206 height 46
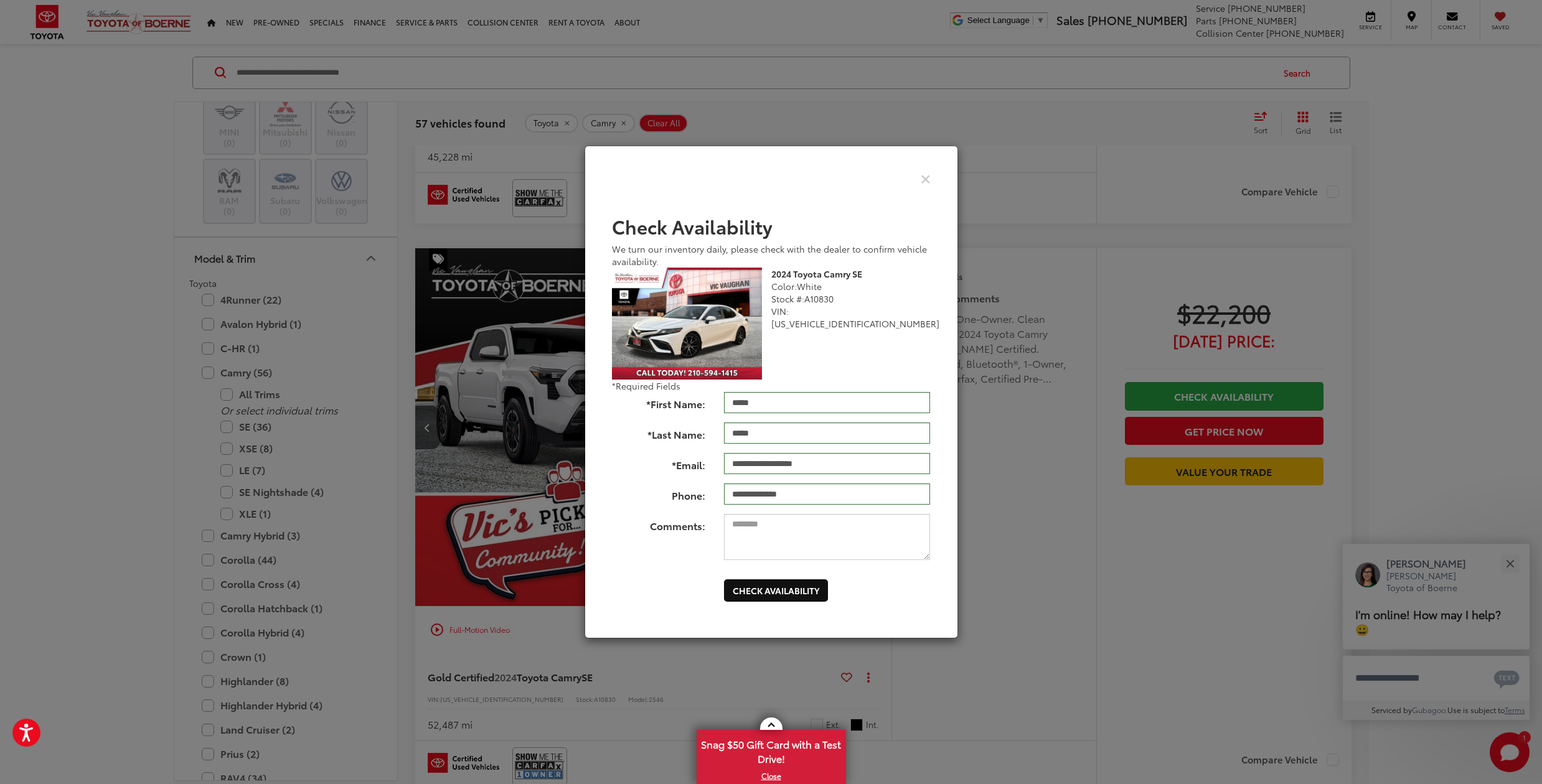
click at [761, 590] on button "Check Availability" at bounding box center [776, 590] width 104 height 22
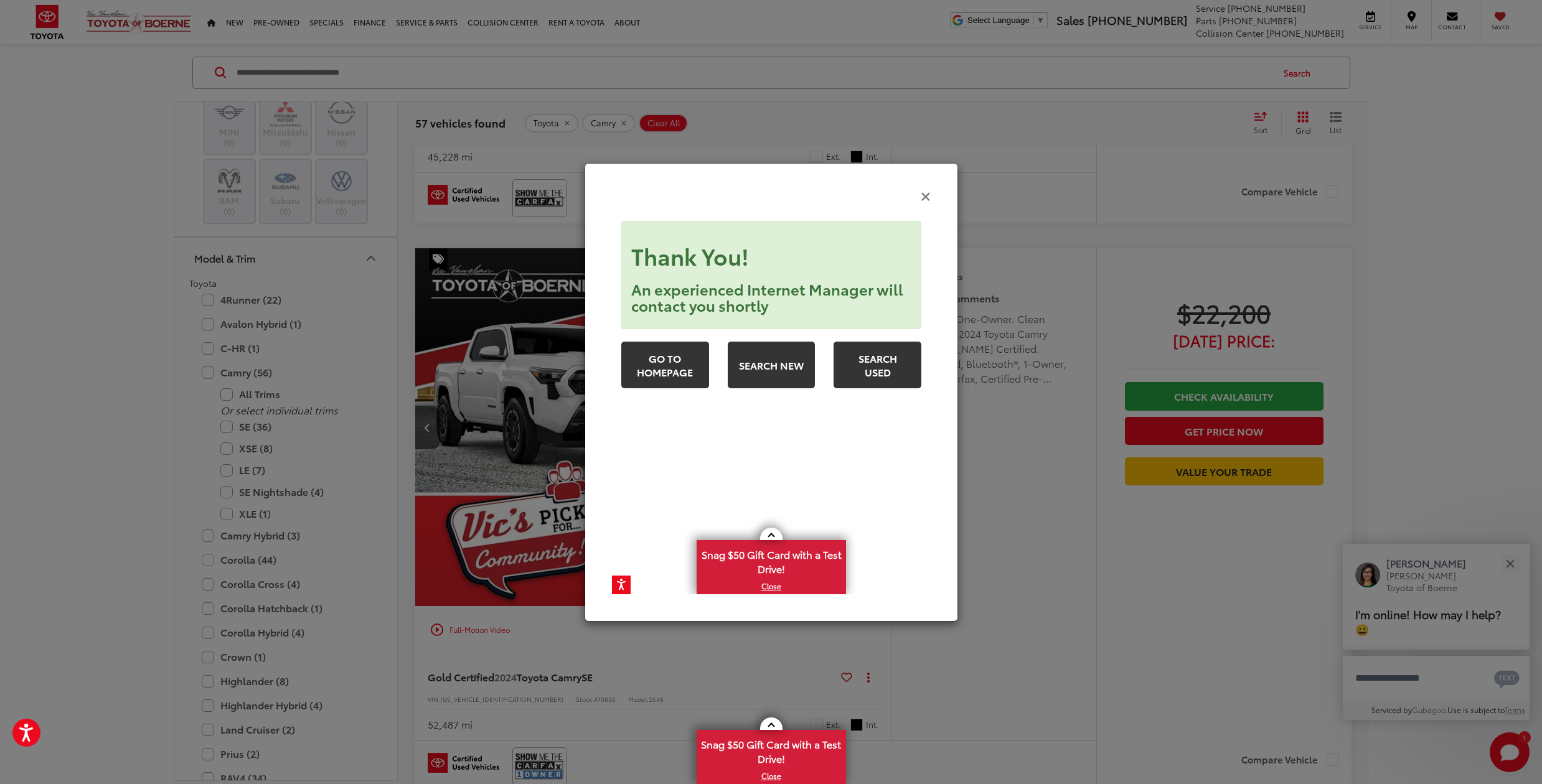
click at [925, 198] on icon "Close" at bounding box center [926, 196] width 10 height 13
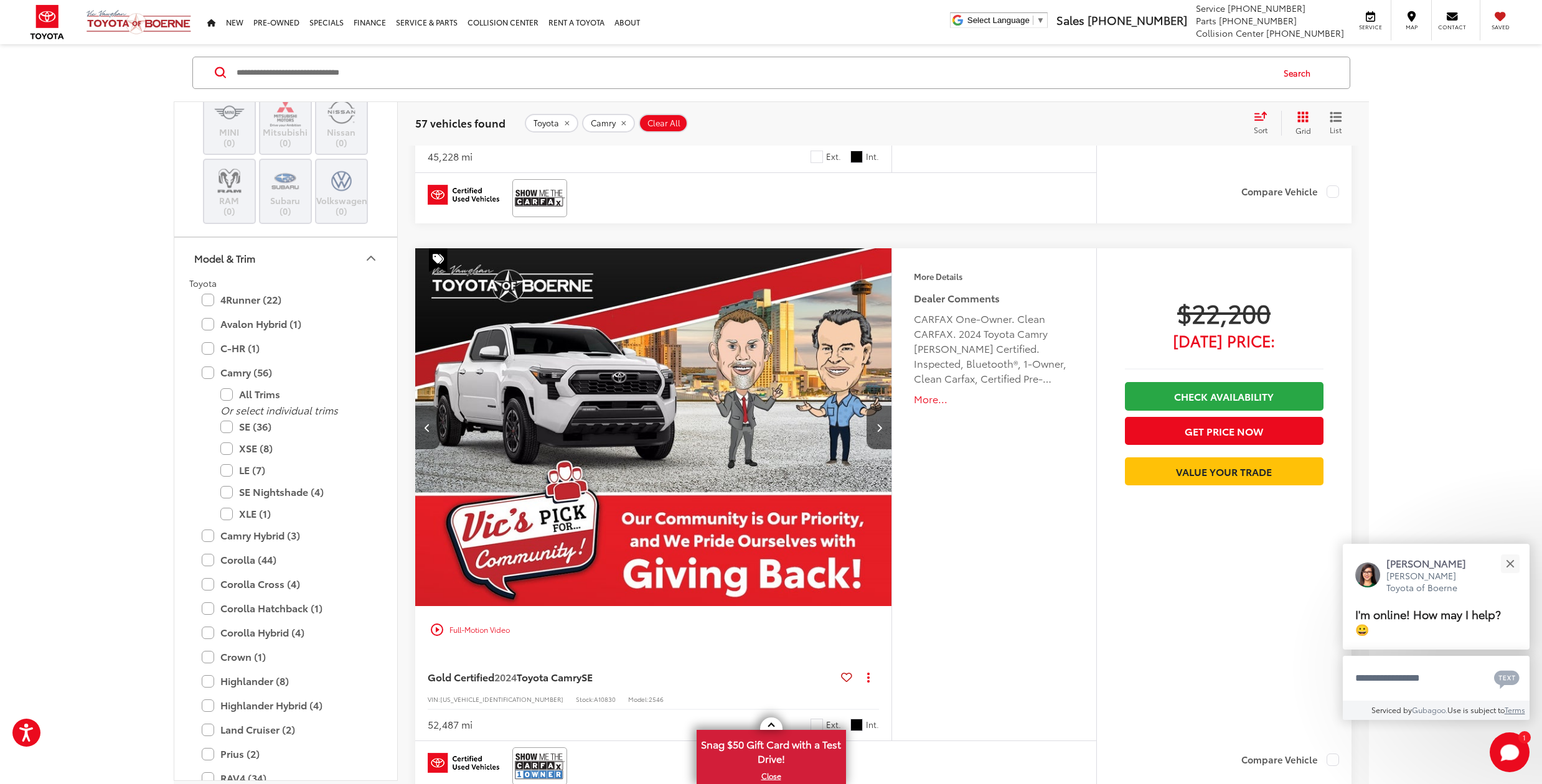
scroll to position [3913, 1]
click at [876, 423] on icon "Next image" at bounding box center [879, 428] width 6 height 9
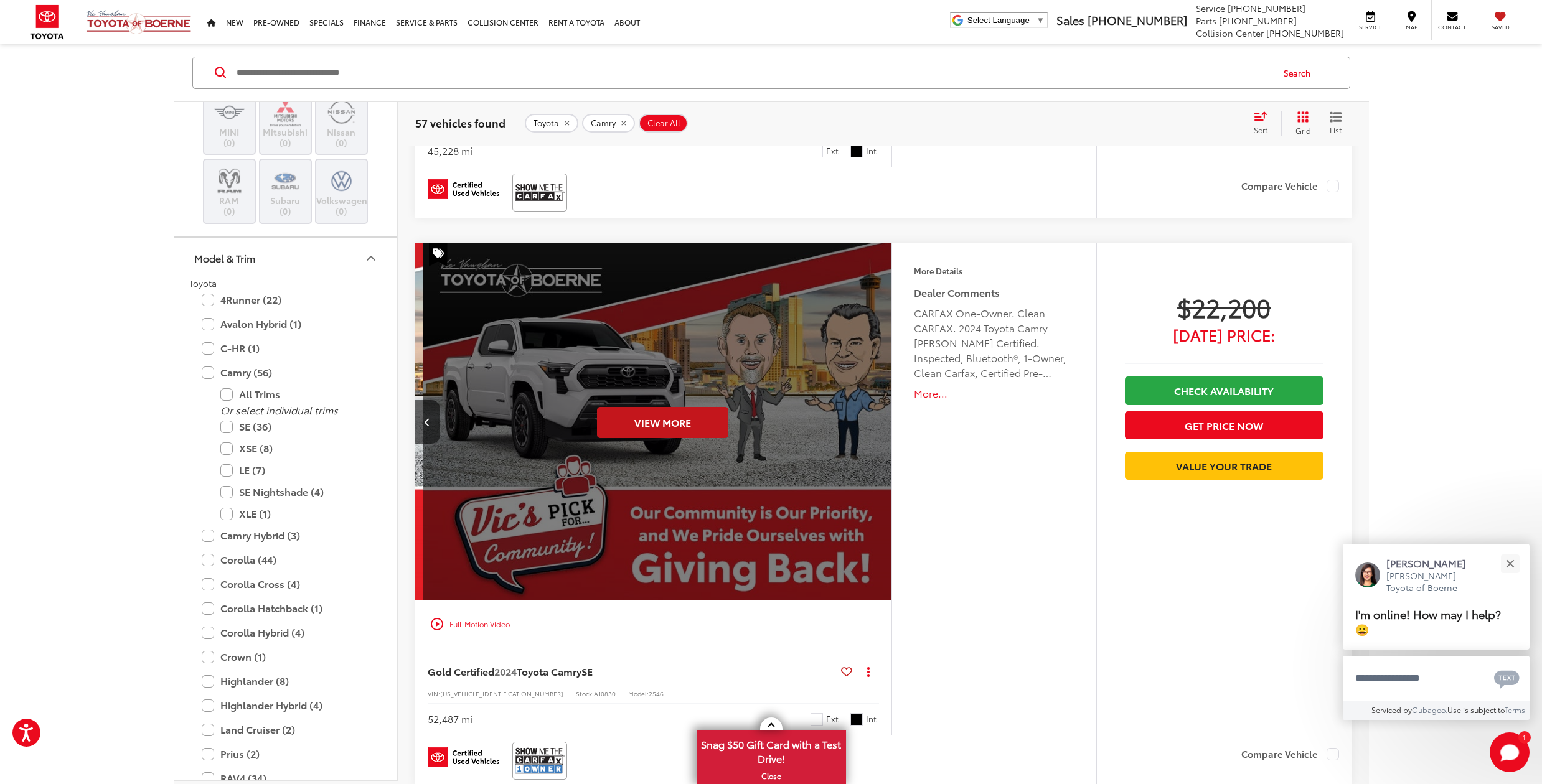
scroll to position [0, 2384]
click at [428, 419] on icon "Previous image" at bounding box center [427, 422] width 6 height 9
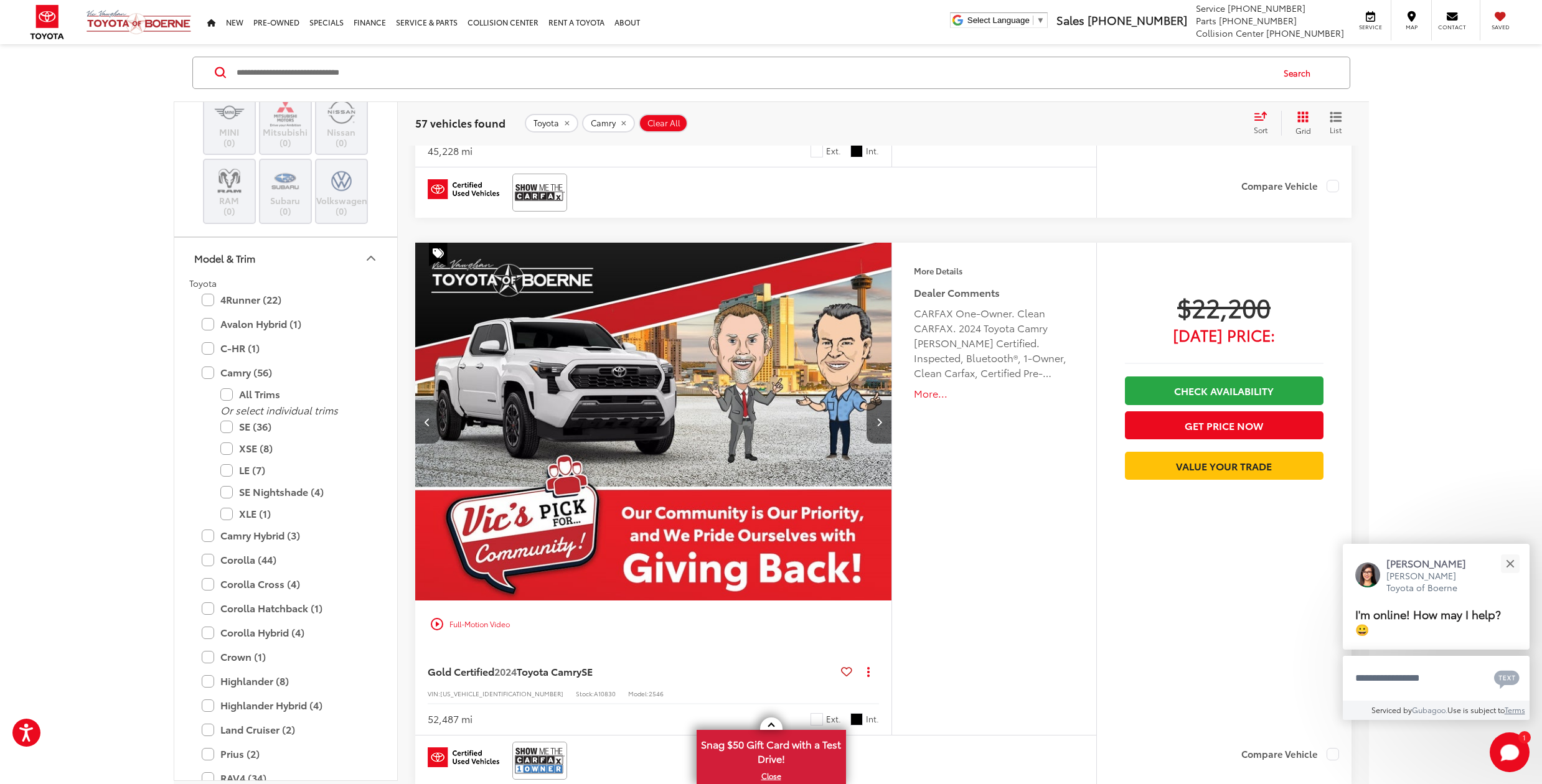
click at [428, 419] on icon "Previous image" at bounding box center [427, 422] width 6 height 9
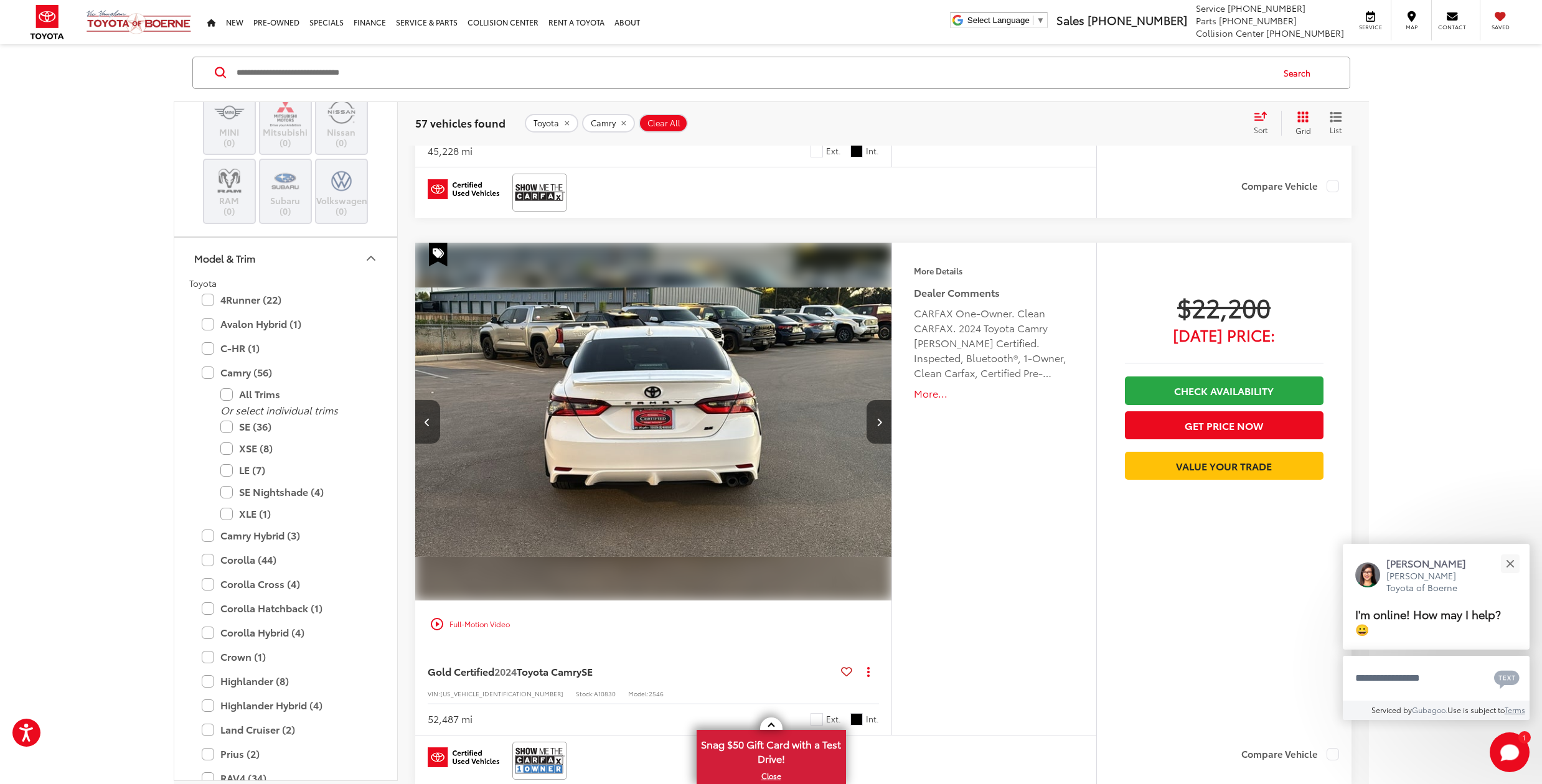
click at [428, 419] on icon "Previous image" at bounding box center [427, 422] width 6 height 9
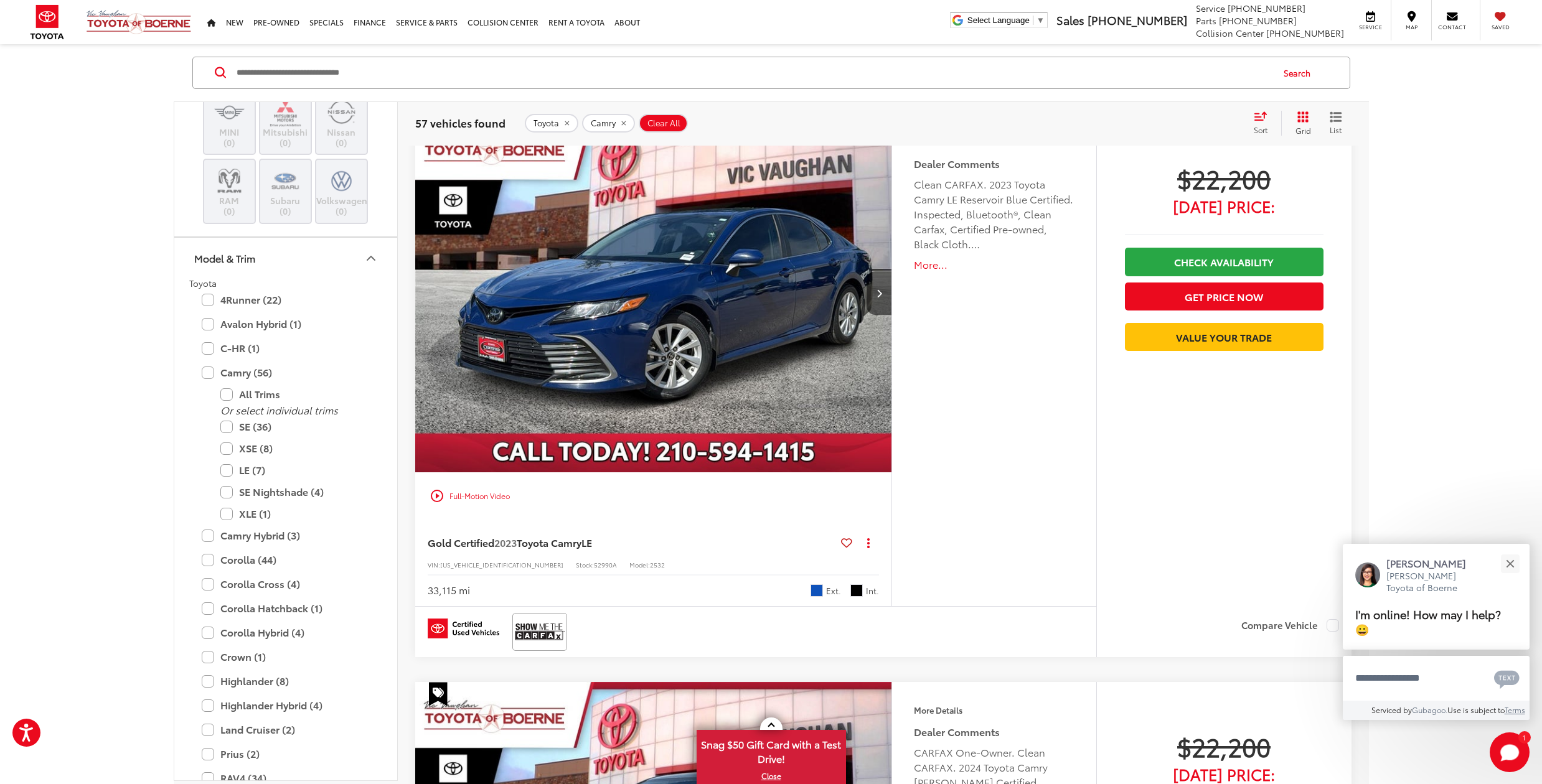
scroll to position [4618, 0]
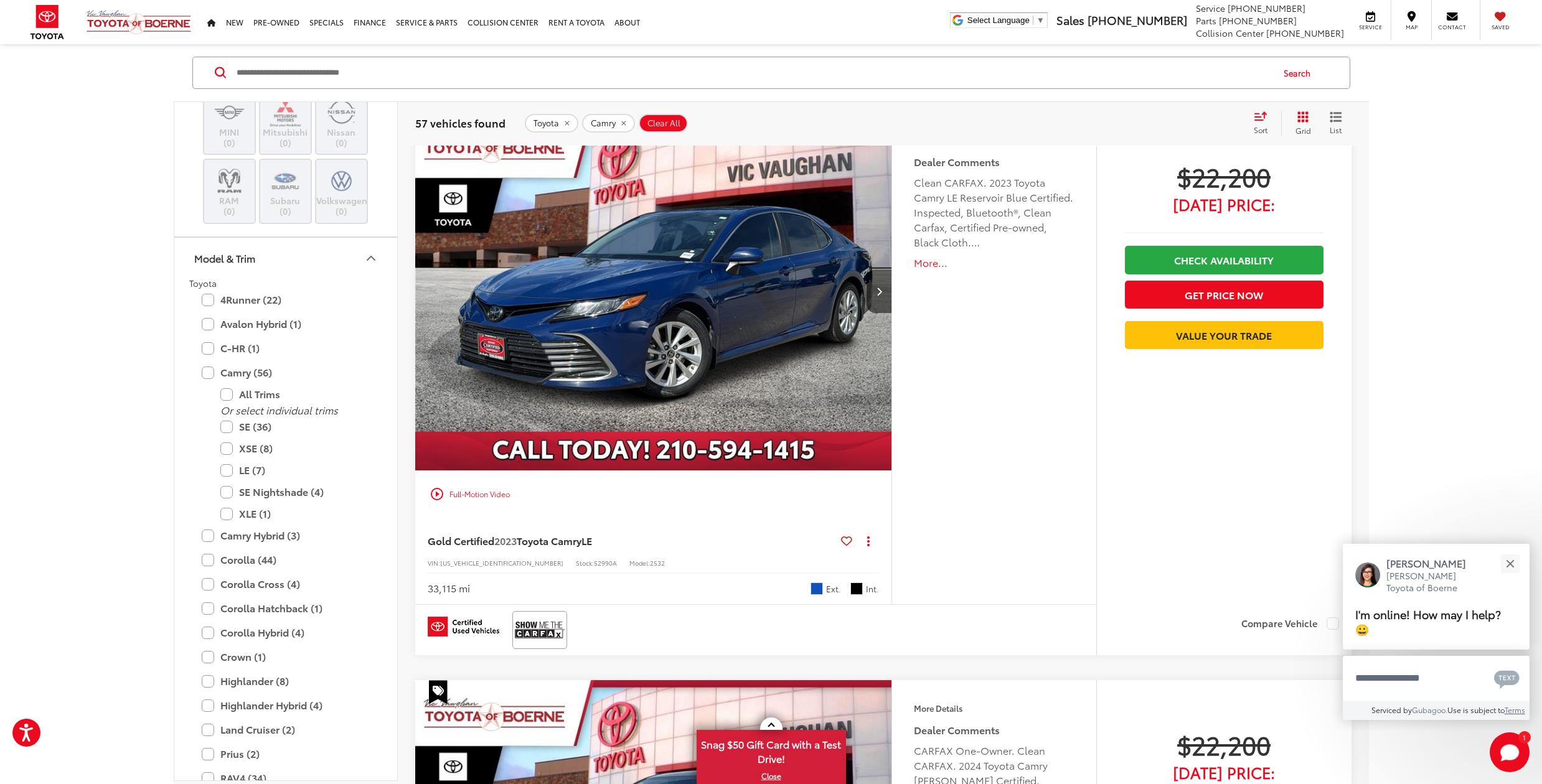
click at [930, 257] on button "More..." at bounding box center [994, 263] width 160 height 15
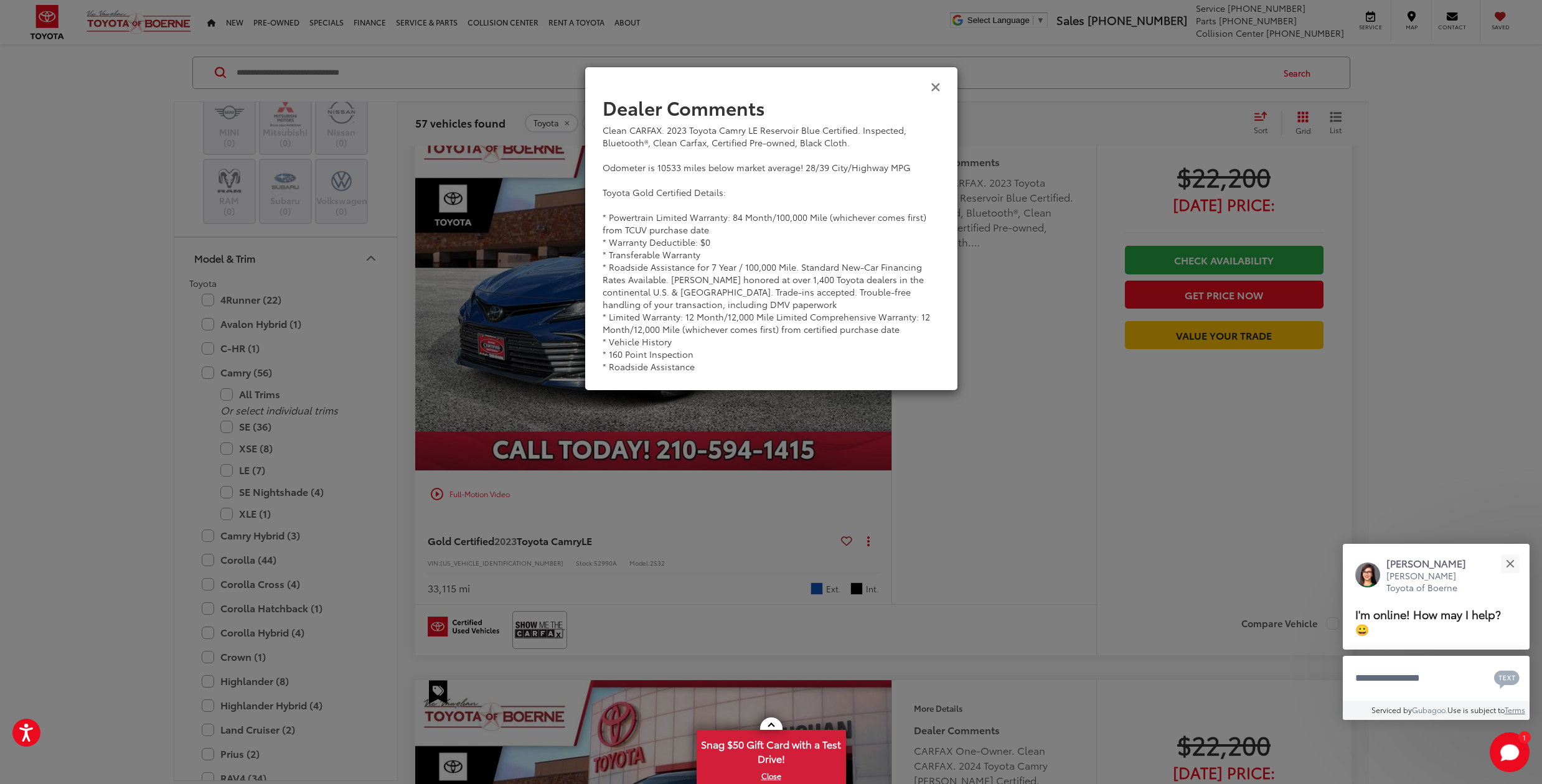
click at [933, 88] on icon "Close" at bounding box center [936, 86] width 10 height 13
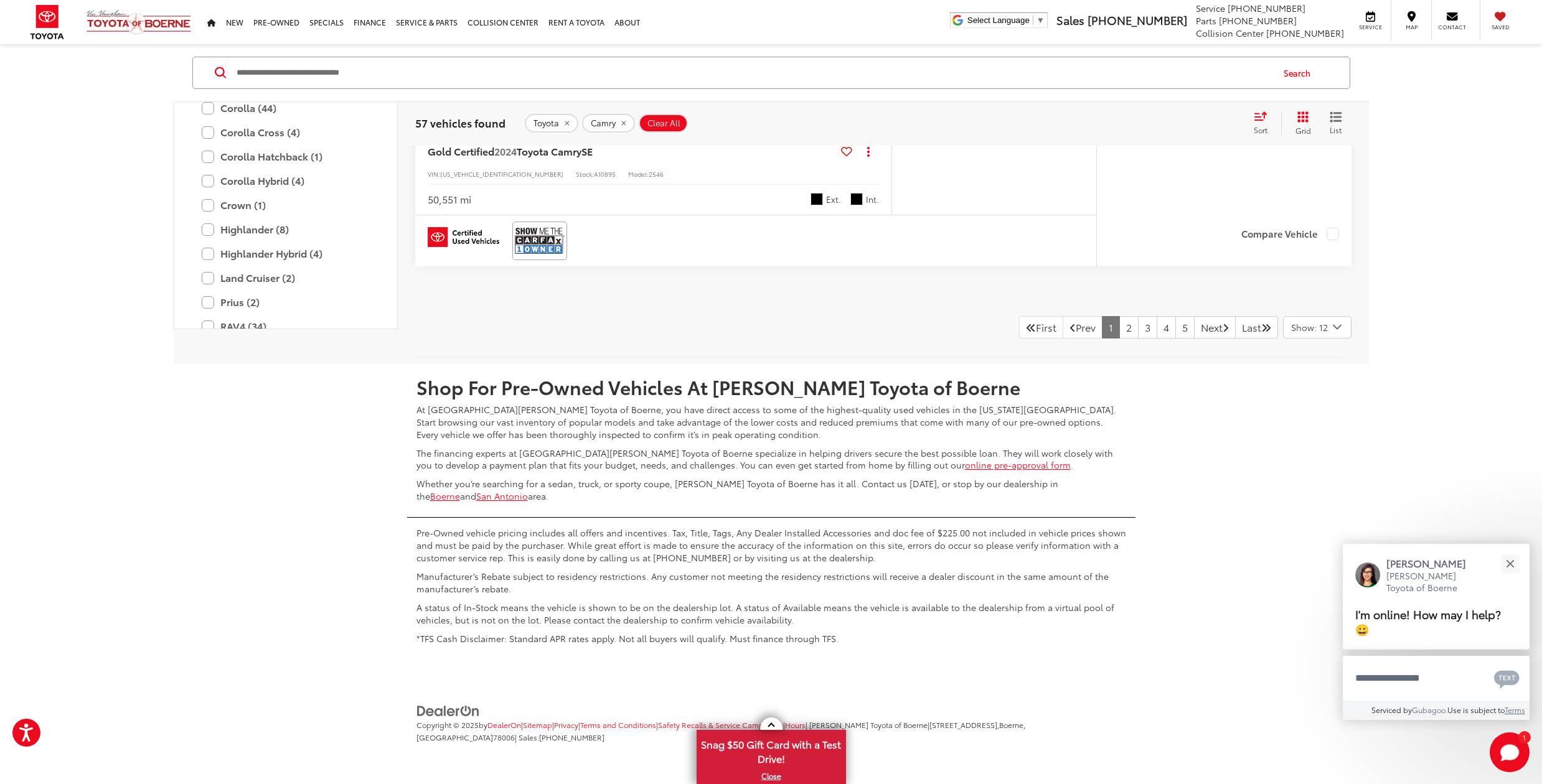
scroll to position [6711, 0]
click at [1119, 322] on link "2" at bounding box center [1128, 328] width 19 height 22
